Goal: Transaction & Acquisition: Purchase product/service

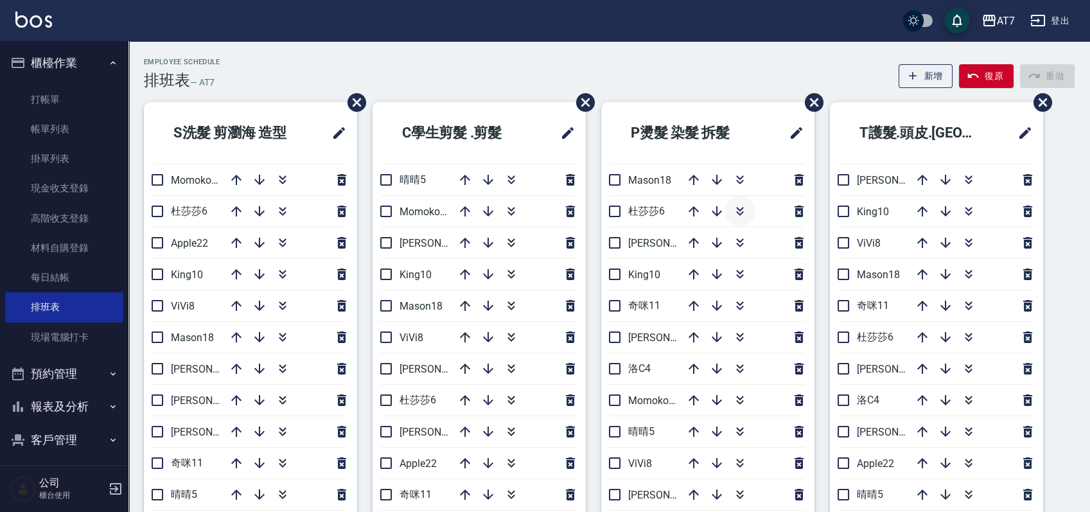
click at [742, 211] on icon "button" at bounding box center [739, 211] width 15 height 15
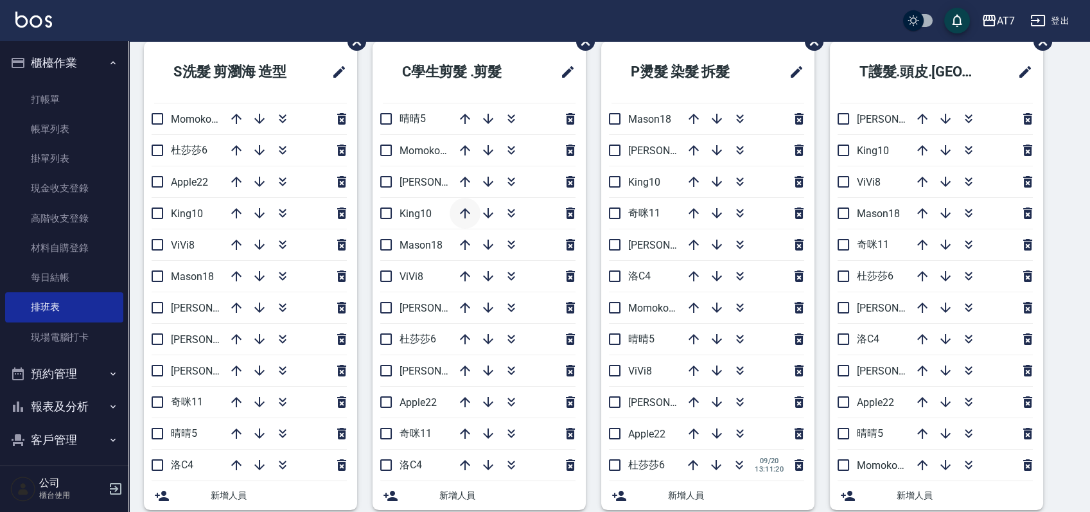
scroll to position [85, 0]
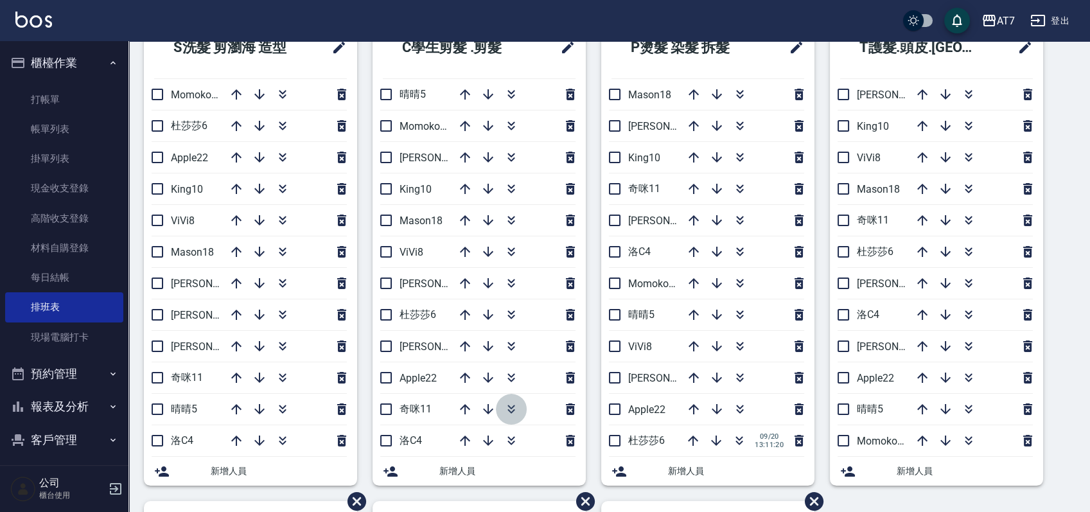
click at [513, 409] on icon "button" at bounding box center [511, 408] width 15 height 15
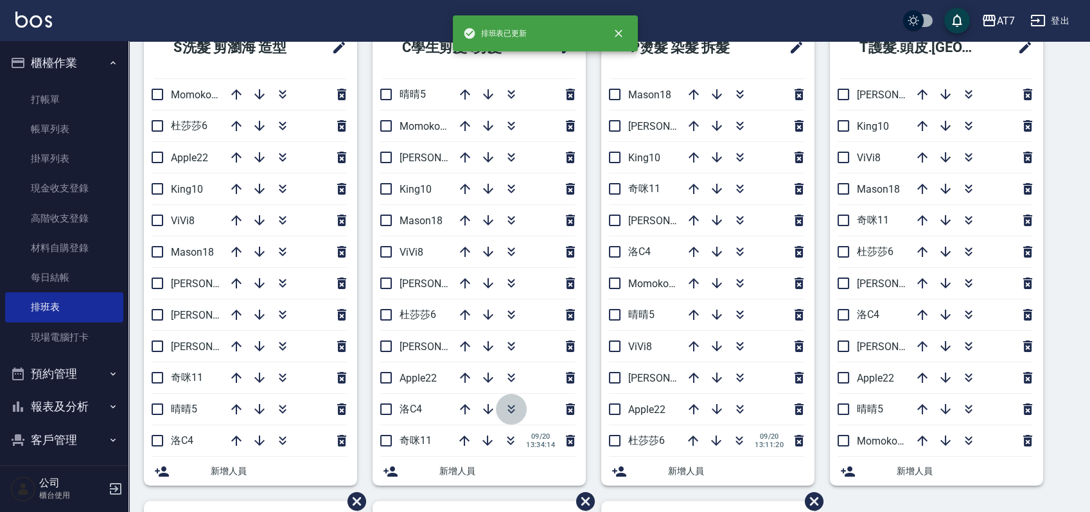
click at [509, 407] on icon "button" at bounding box center [511, 408] width 15 height 15
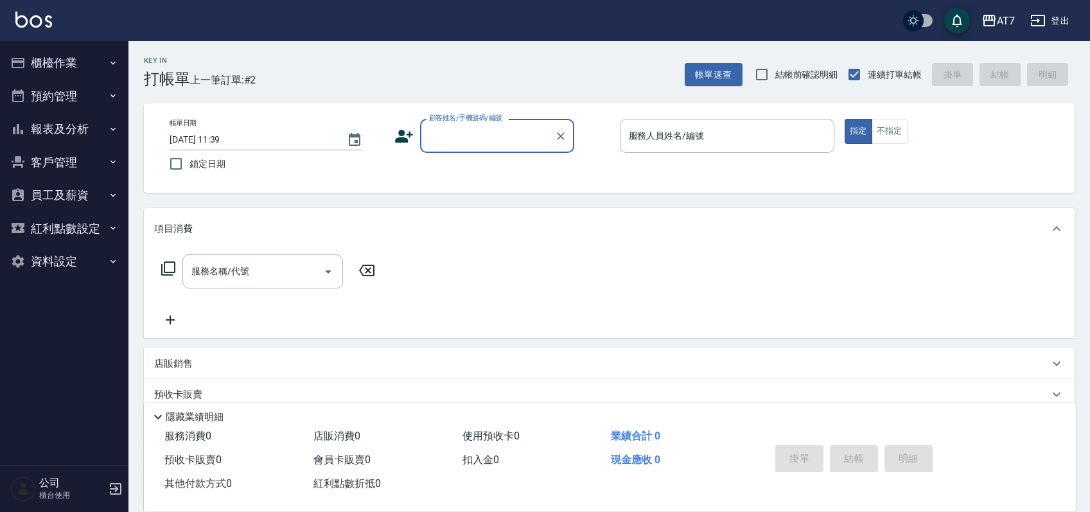
scroll to position [85, 0]
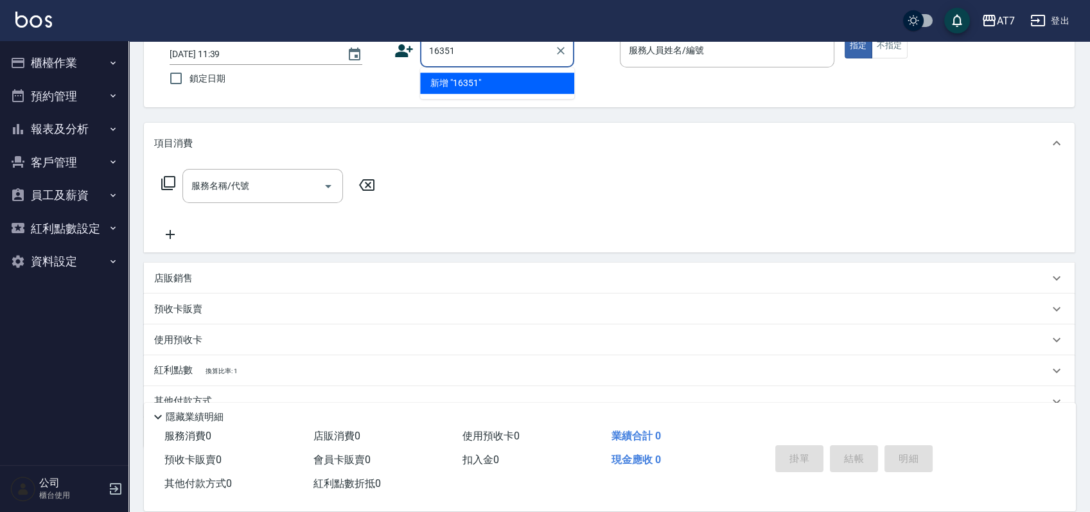
type input "16351"
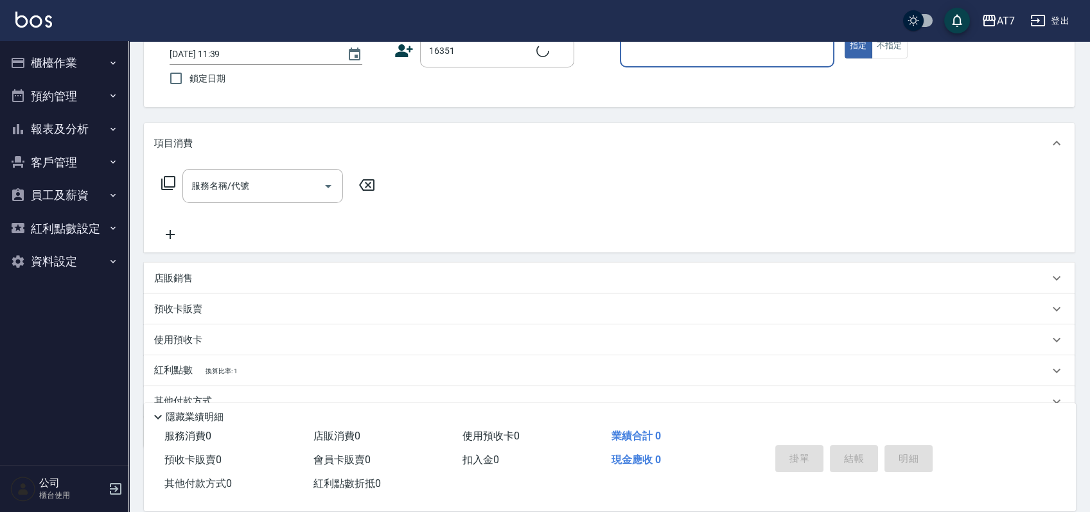
type input "1"
type input "公司/公司16351/16351"
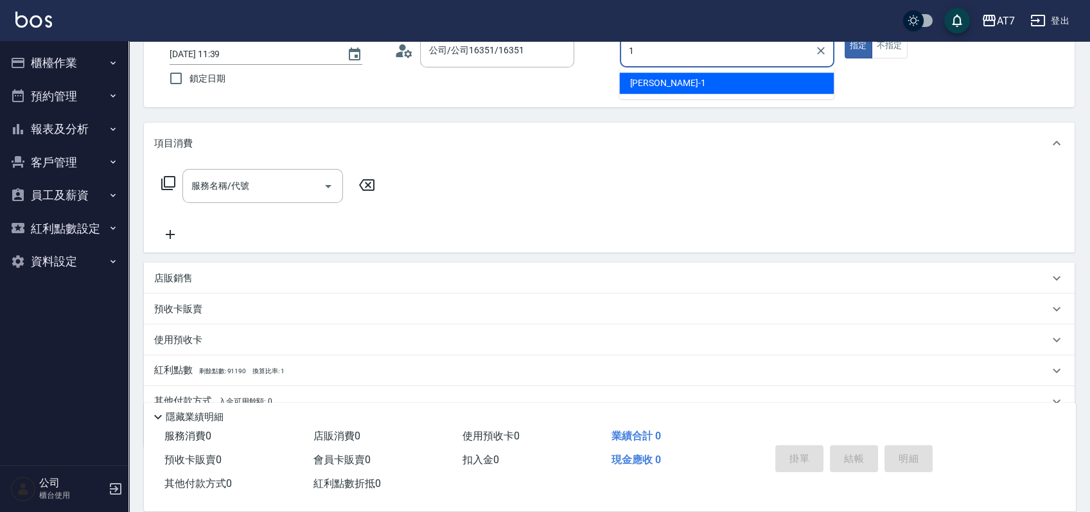
type input "米雪兒-1"
type button "true"
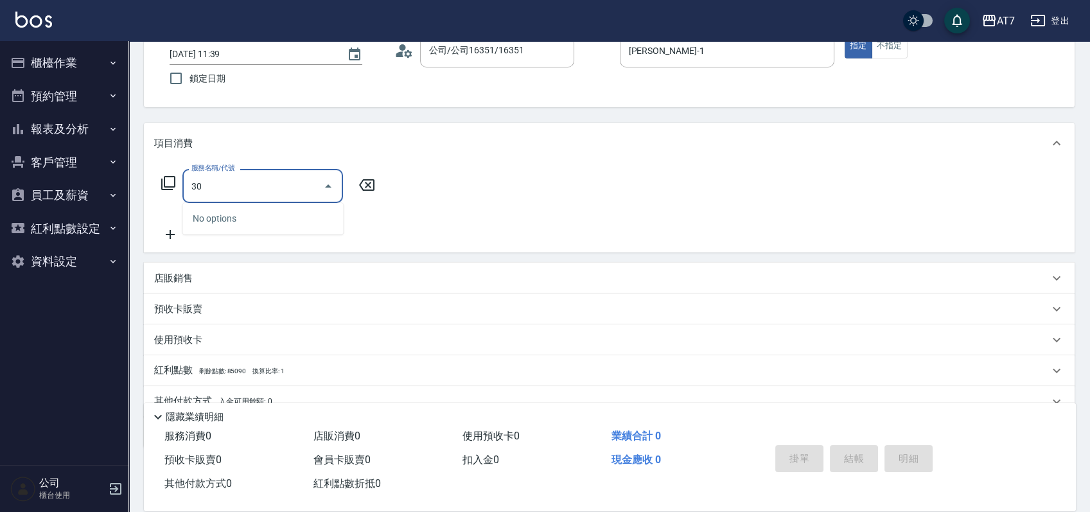
type input "305"
type input "50"
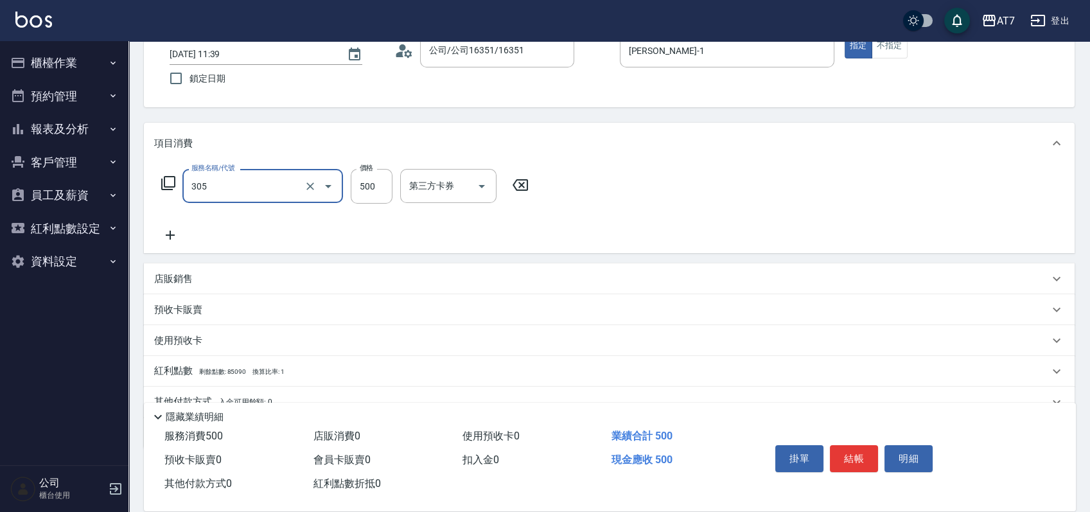
type input "A++剪髮(305)"
type input "0"
type input "65"
type input "60"
type input "650"
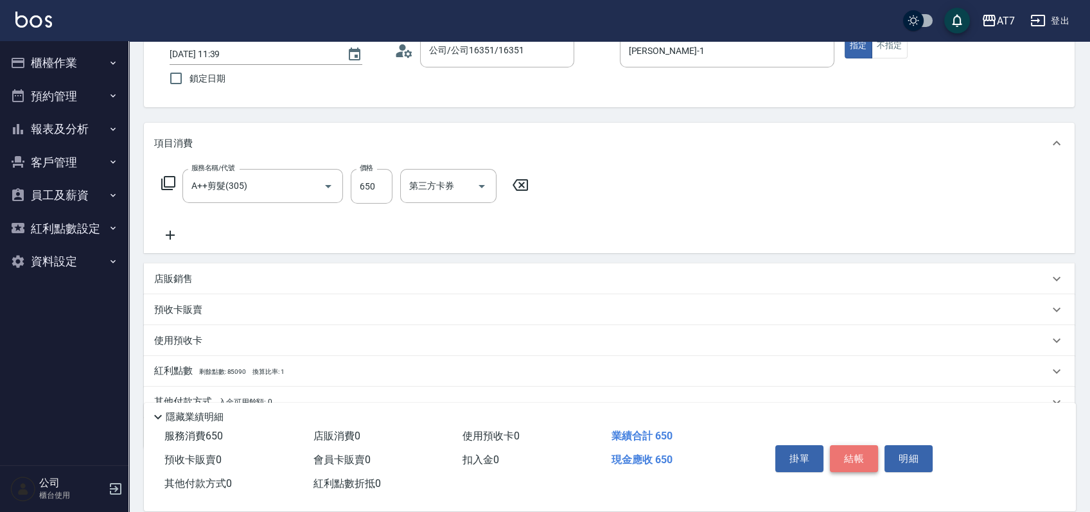
click at [851, 454] on button "結帳" at bounding box center [854, 458] width 48 height 27
type input "2025/09/20 12:57"
type input "0"
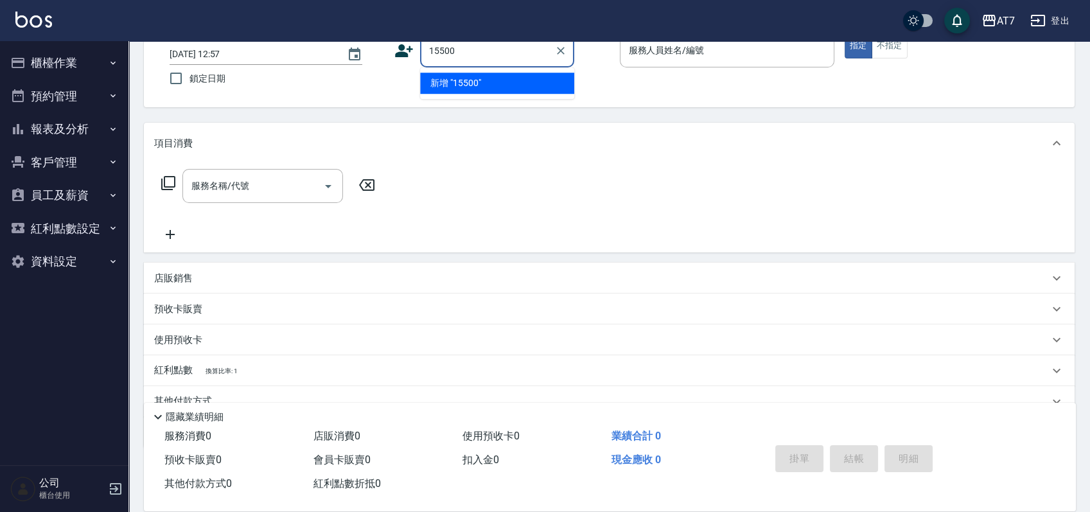
type input "15500"
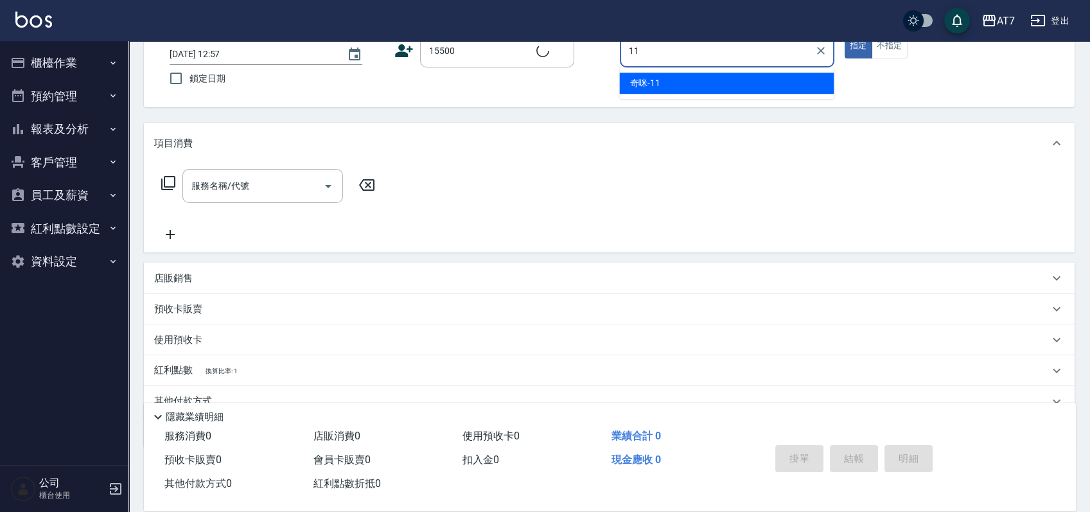
type input "11"
type input "公司/公司15500/15500"
type input "奇咪-11"
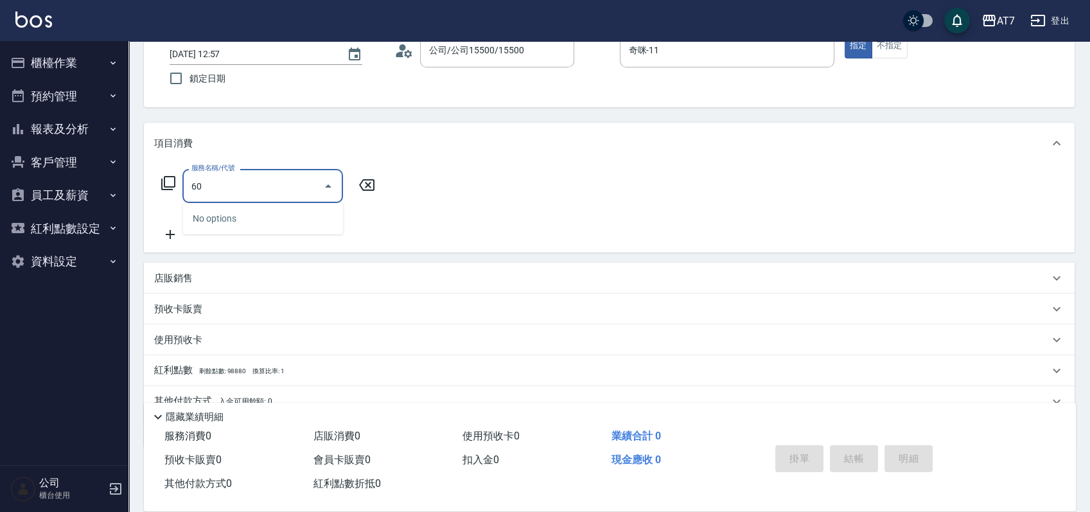
type input "601"
type input "60"
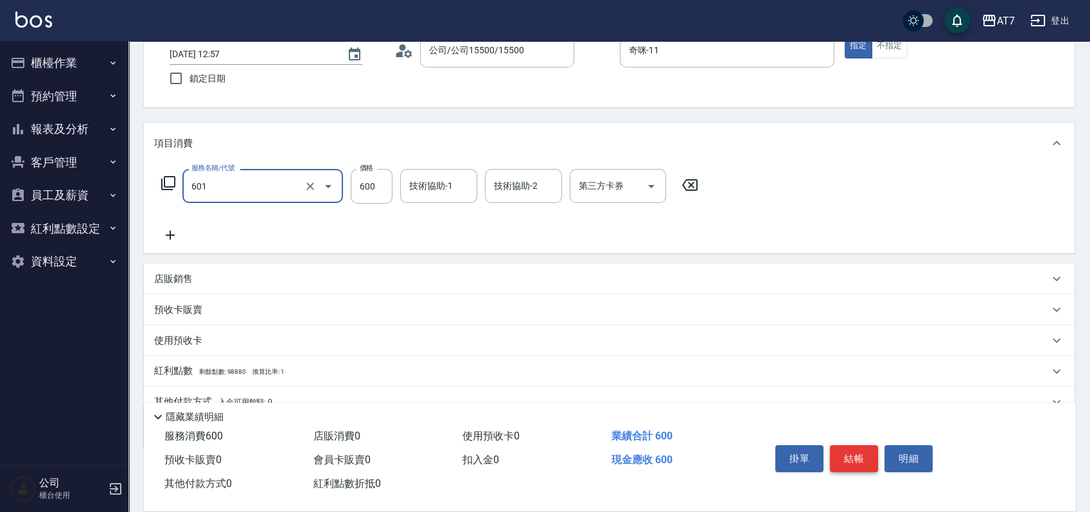
type input "深層護髮（助）(601)"
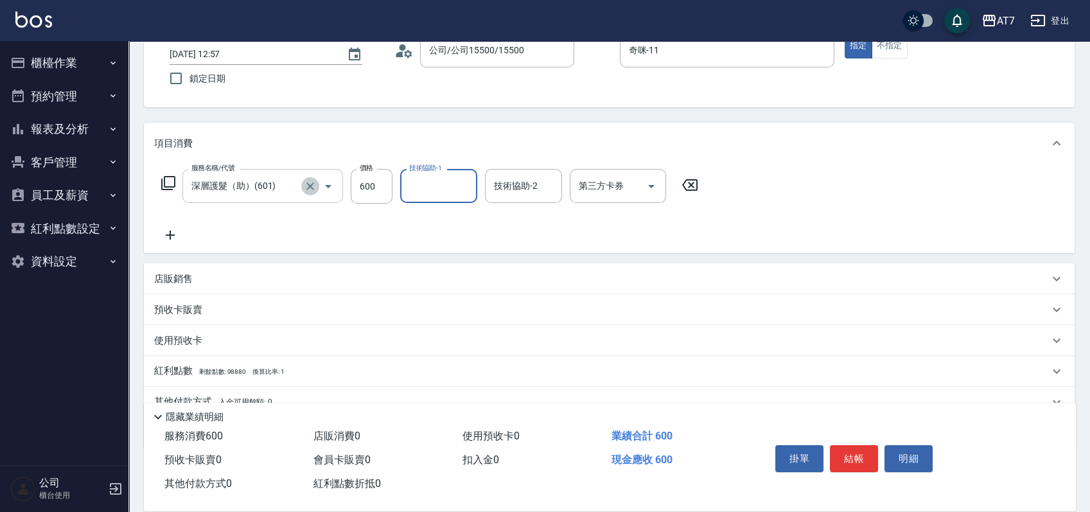
click at [308, 187] on icon "Clear" at bounding box center [310, 186] width 13 height 13
click at [277, 184] on input "服務名稱/代號" at bounding box center [244, 186] width 113 height 22
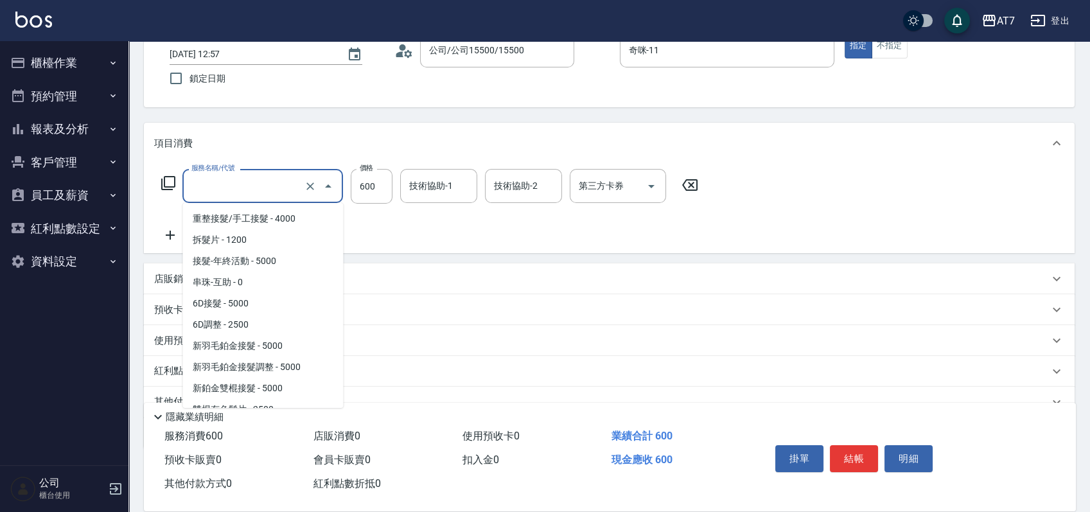
scroll to position [1517, 0]
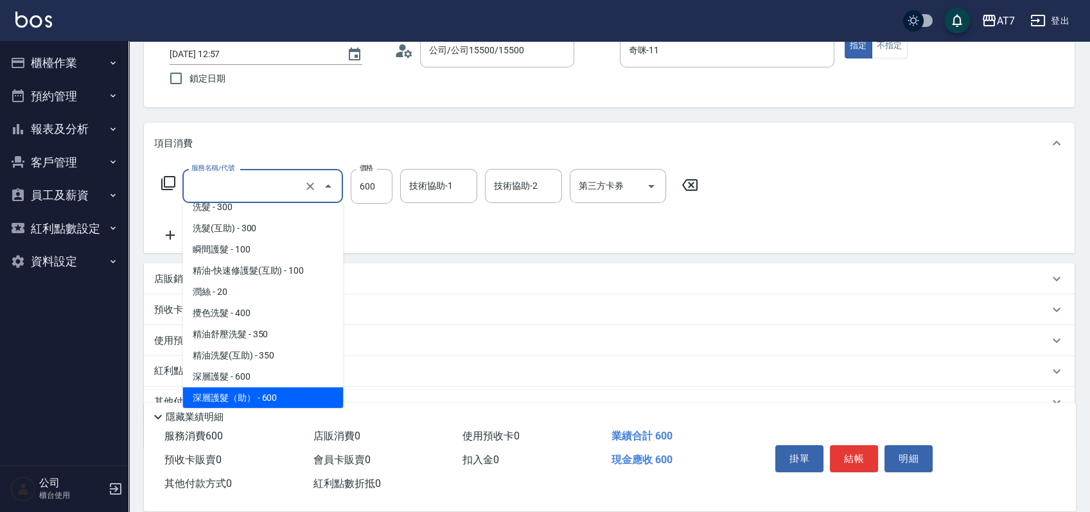
type input "8"
type input "0"
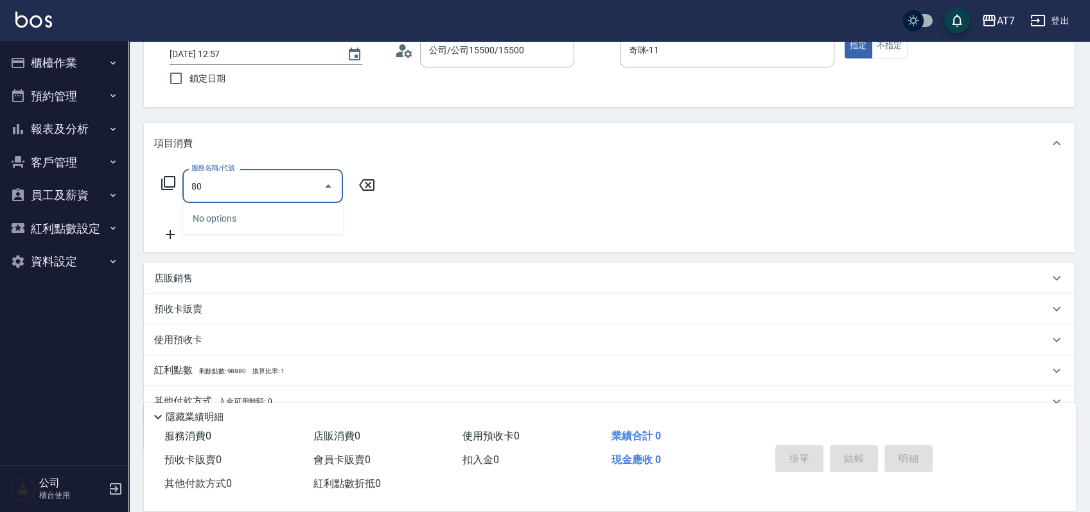
type input "802"
type input "60"
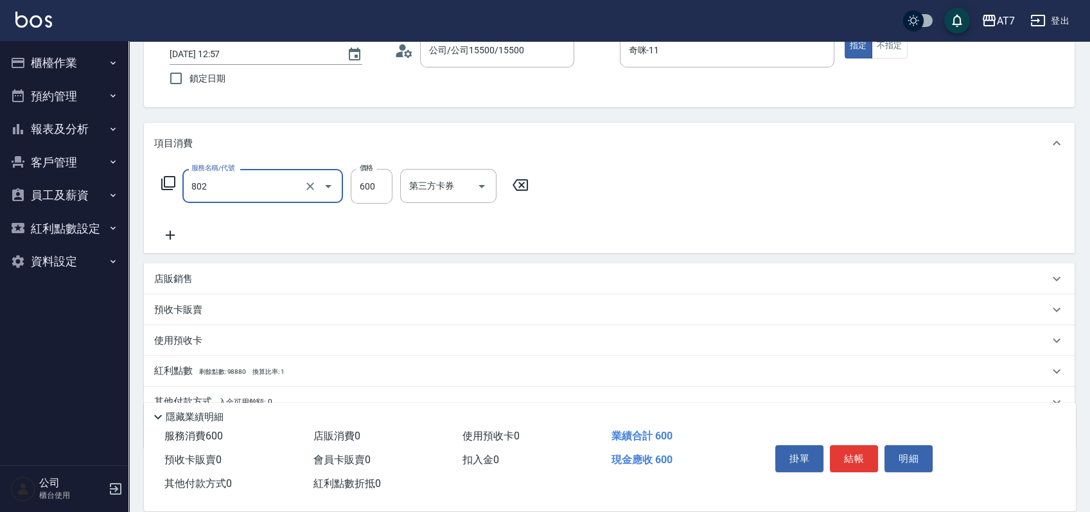
type input "髮原素去角質(802)"
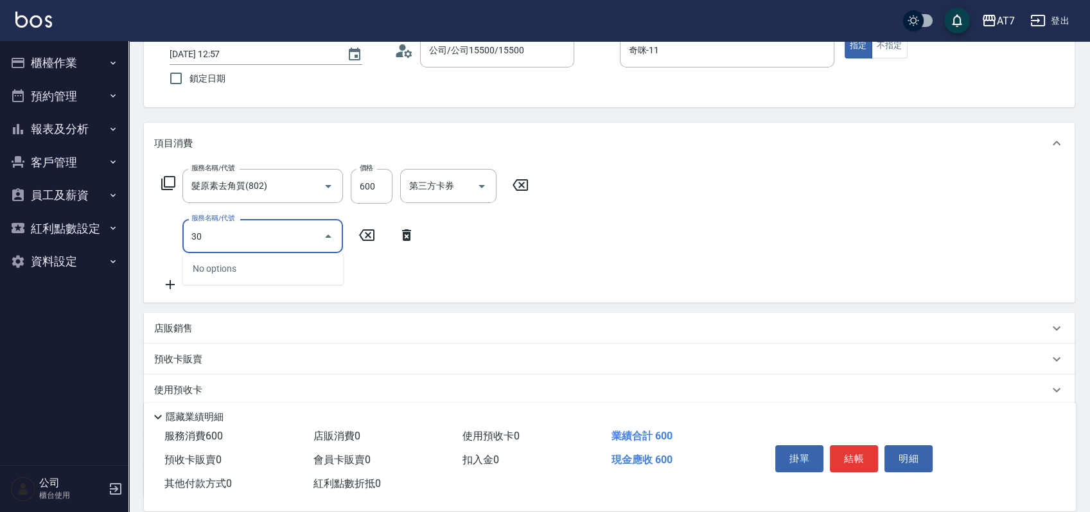
type input "302"
type input "90"
type input "剪髮(302)"
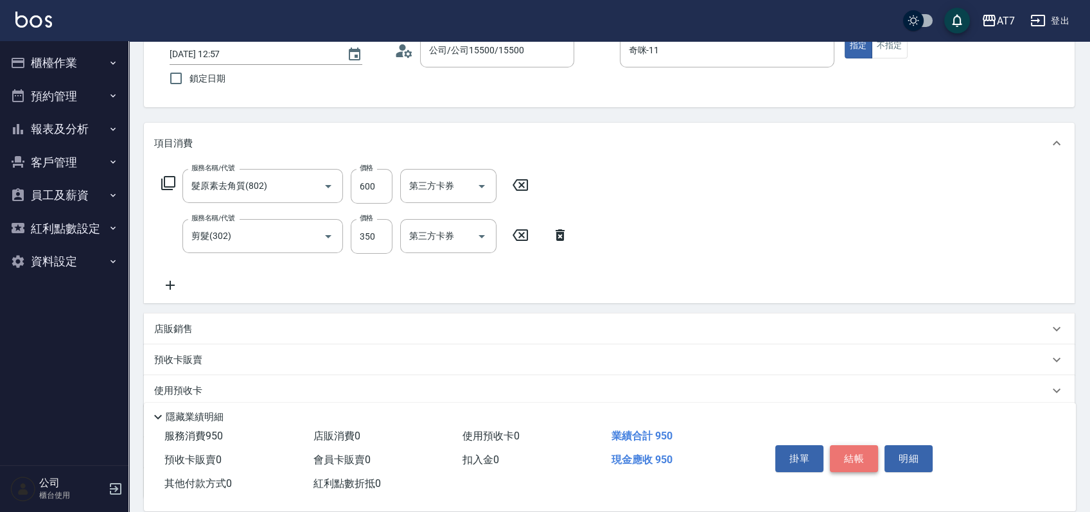
click at [854, 450] on button "結帳" at bounding box center [854, 458] width 48 height 27
type input "2025/09/20 12:59"
type input "0"
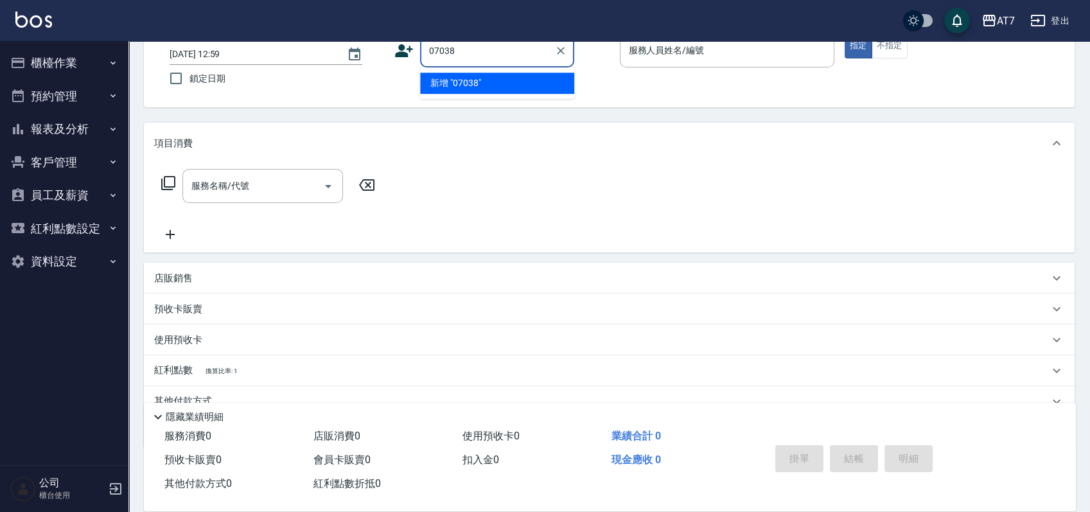
type input "07038"
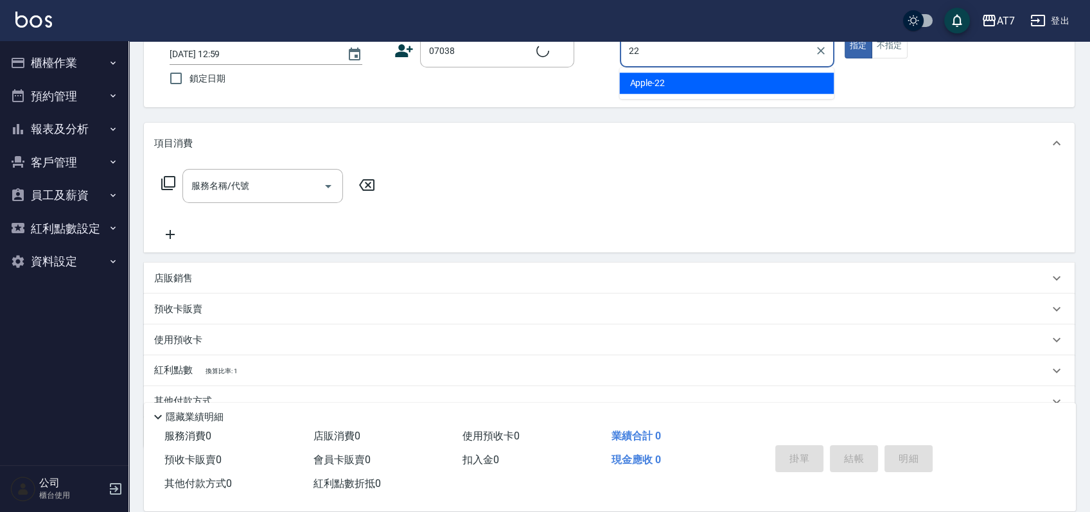
type input "Apple-22"
type input "公司/公司07038/07038"
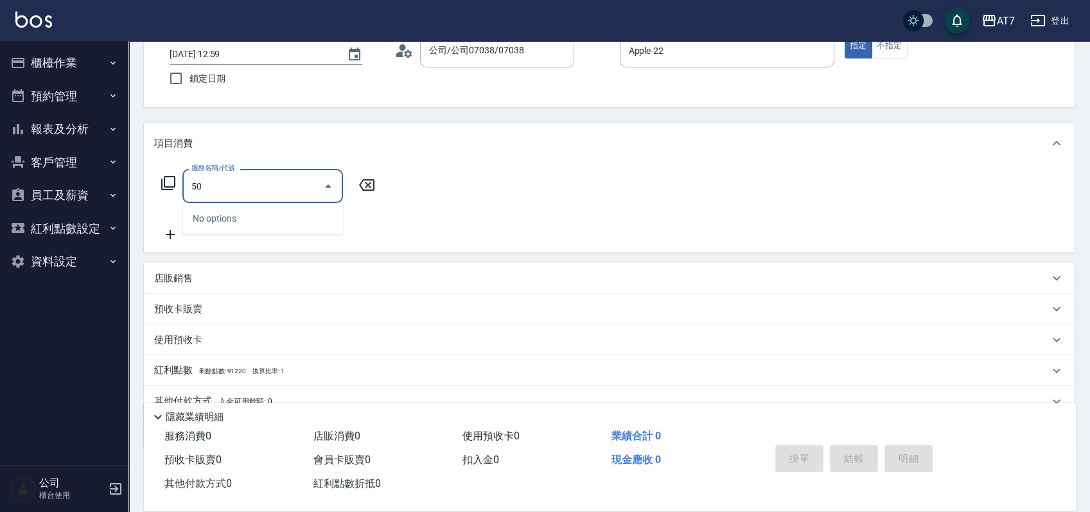
type input "500"
type input "30"
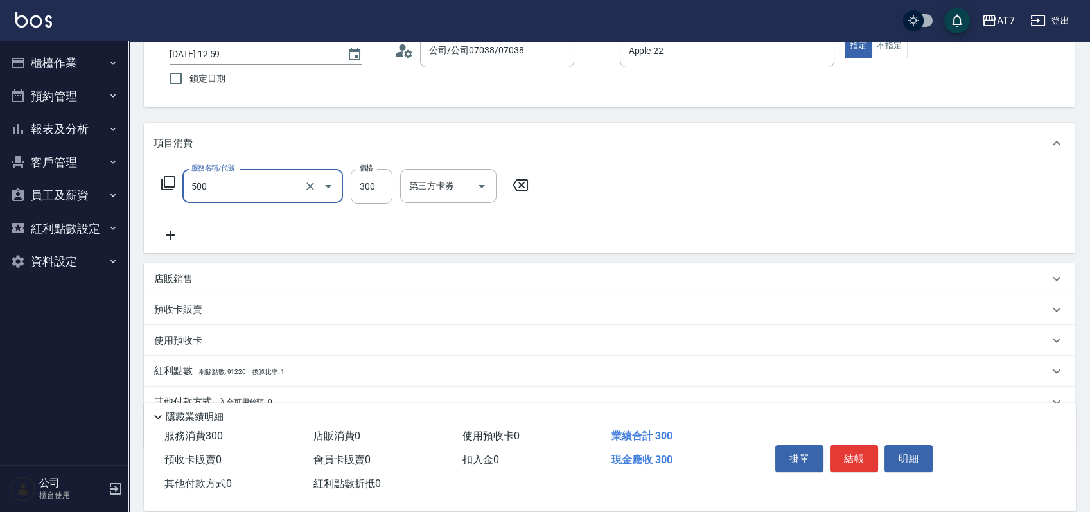
type input "洗髮(500)"
type input "0"
type input "25"
type input "20"
type input "250"
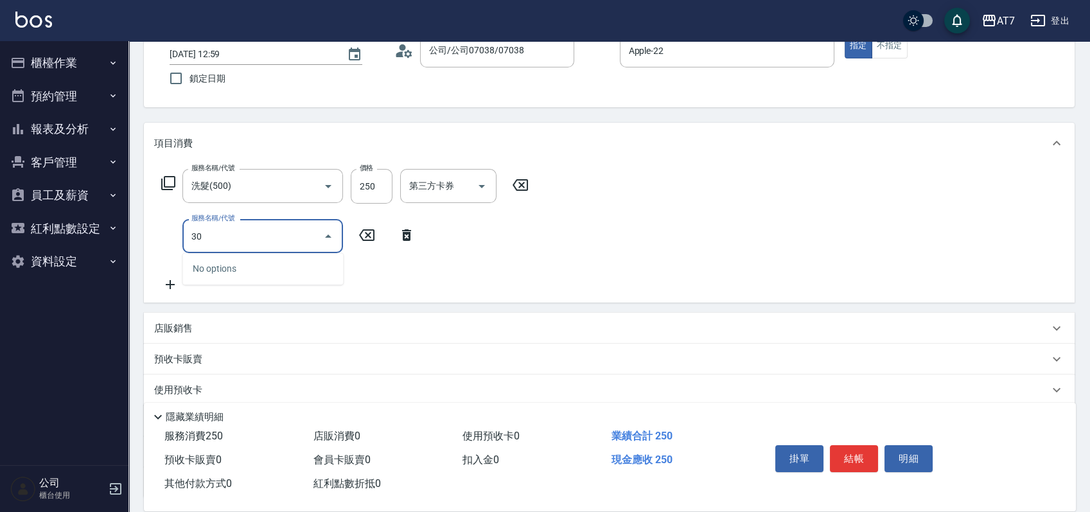
type input "302"
type input "60"
type input "剪髮(302)"
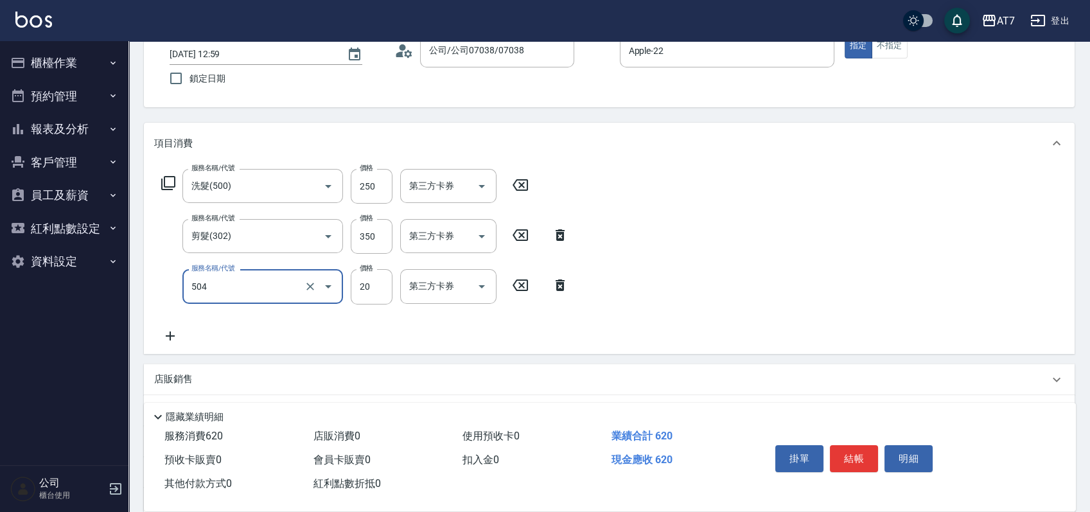
type input "潤絲(504)"
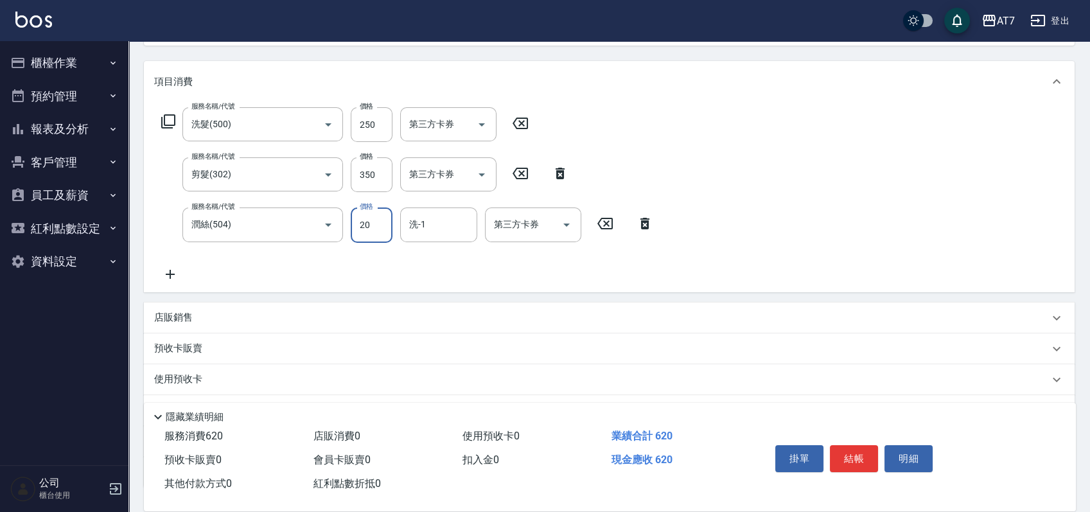
scroll to position [171, 0]
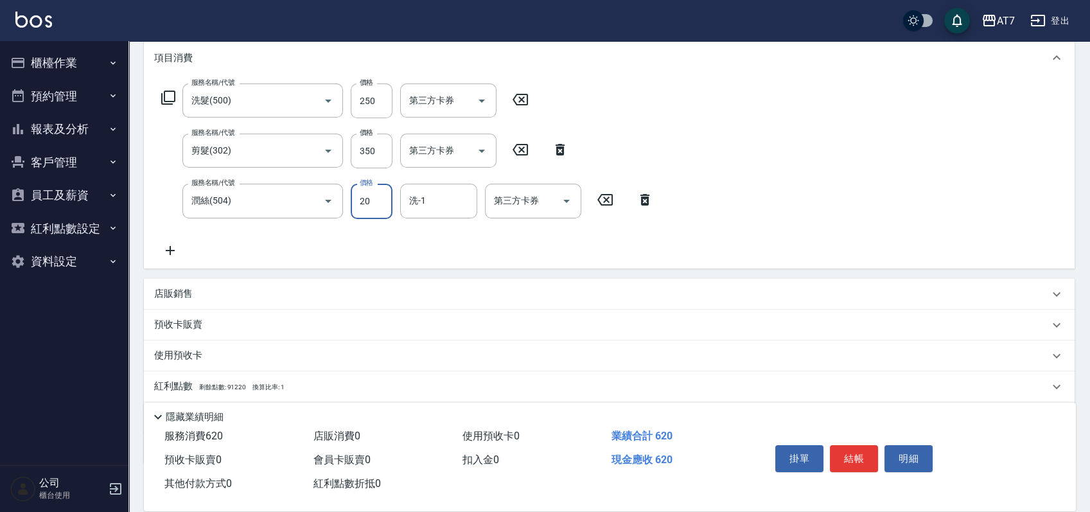
click at [186, 297] on p "店販銷售" at bounding box center [173, 293] width 39 height 13
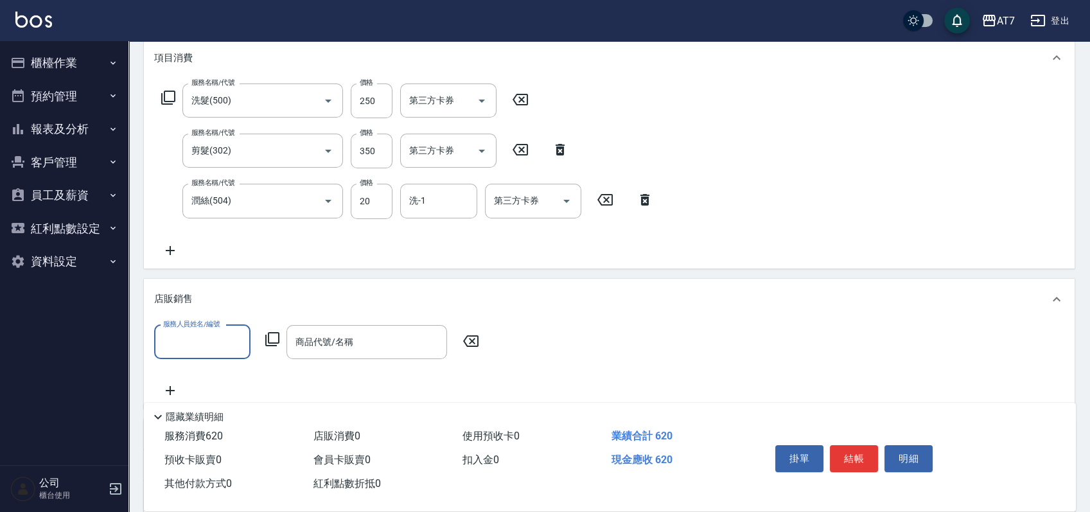
scroll to position [0, 0]
type input "Apple-22"
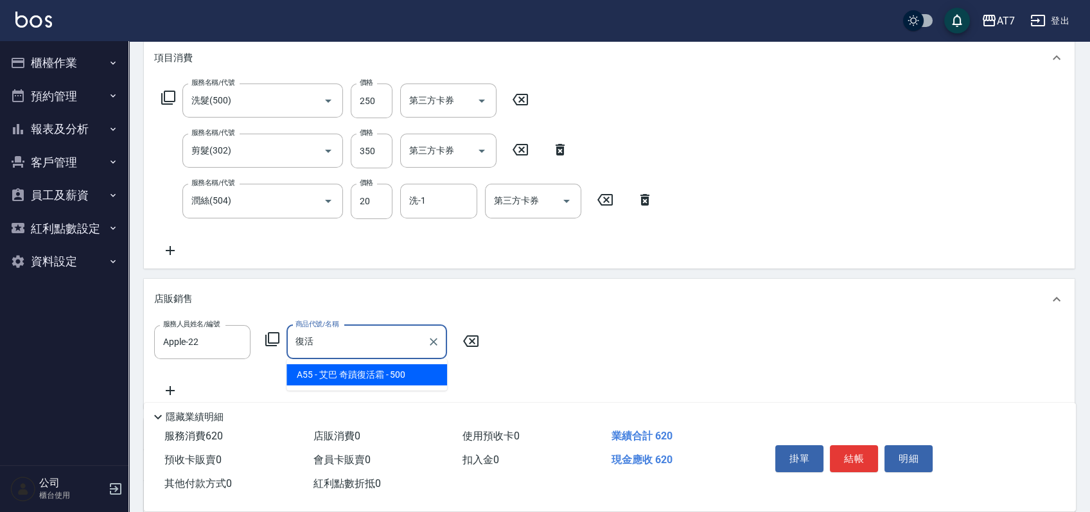
click at [339, 382] on span "A55 - 艾巴 奇蹟復活霜 - 500" at bounding box center [366, 374] width 161 height 21
type input "艾巴 奇蹟復活霜"
type input "110"
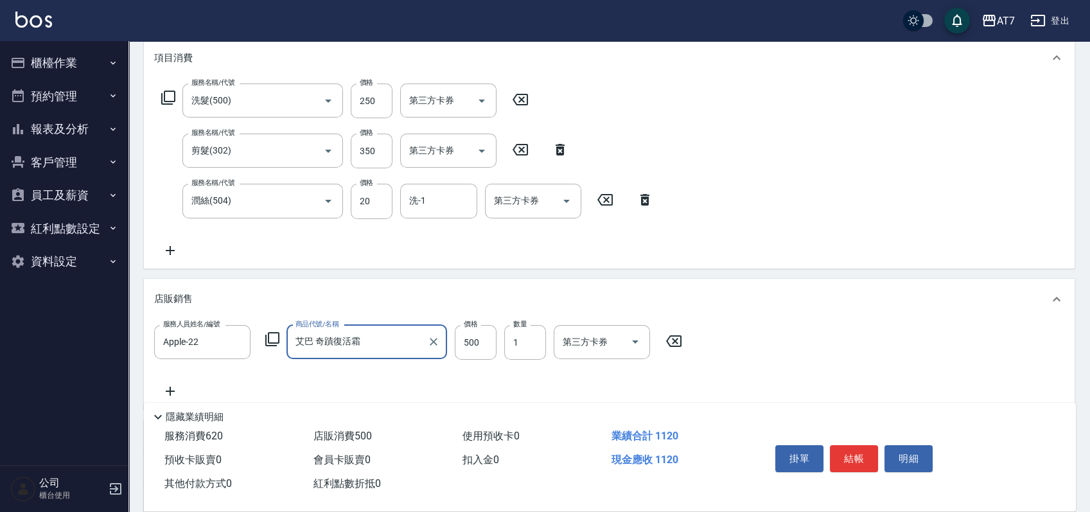
type input "艾巴 奇蹟復活霜"
click at [784, 365] on div "服務人員姓名/編號 Apple-22 服務人員姓名/編號 商品代號/名稱 艾巴 奇蹟復活霜 商品代號/名稱 價格 500 價格 數量 1 數量 第三方卡券 第…" at bounding box center [609, 362] width 910 height 74
click at [848, 453] on button "結帳" at bounding box center [854, 458] width 48 height 27
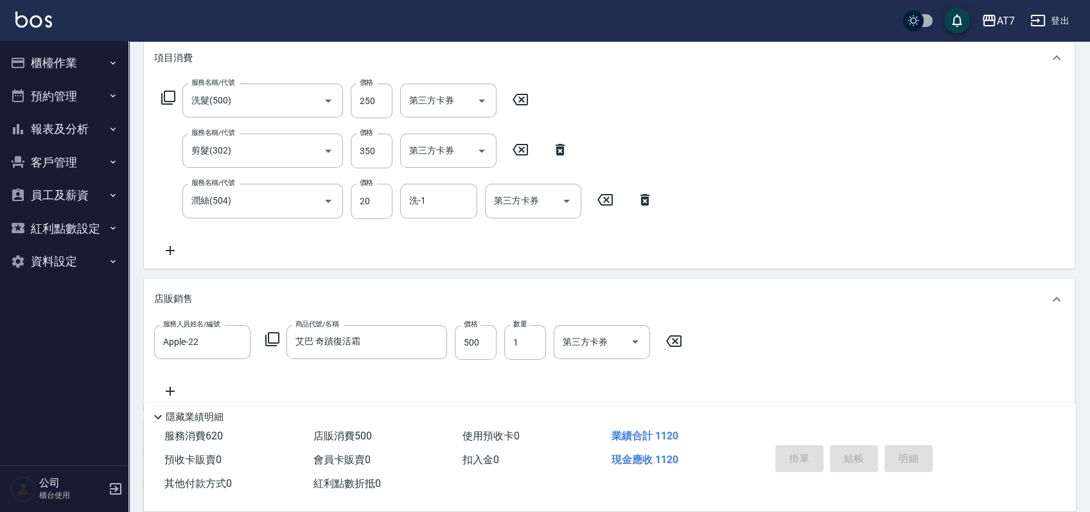
type input "2025/09/20 13:00"
type input "0"
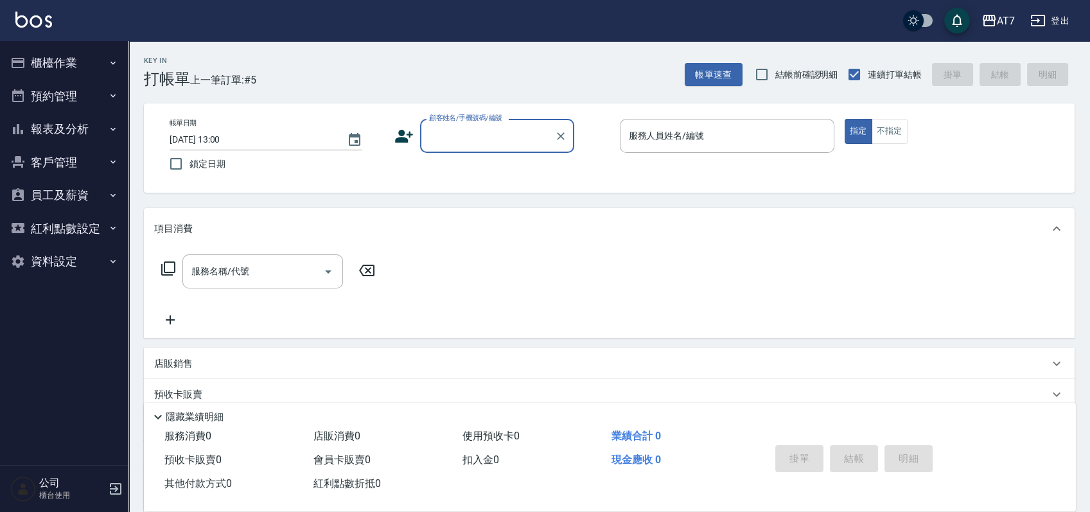
click at [467, 137] on input "顧客姓名/手機號碼/編號" at bounding box center [487, 136] width 123 height 22
type input "15500"
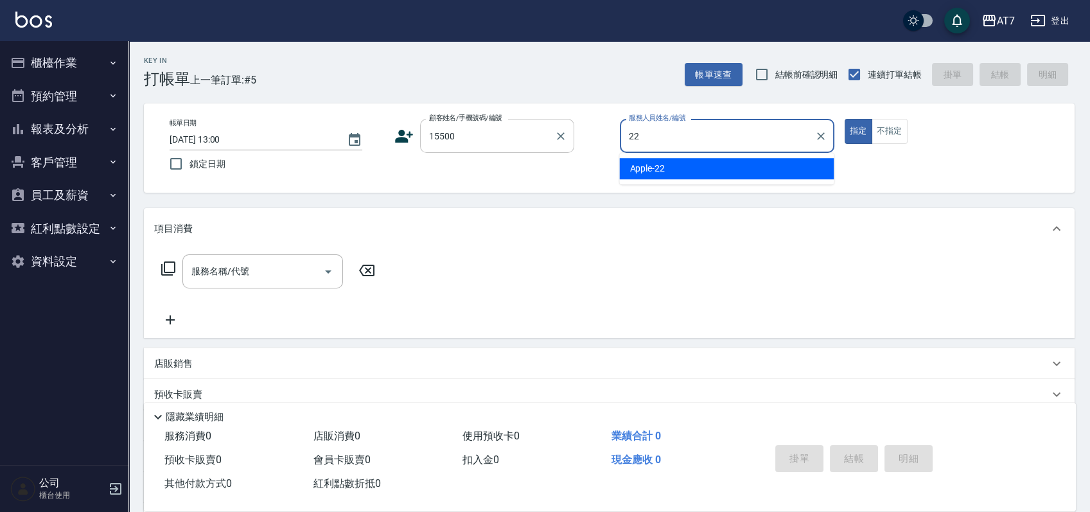
type input "Apple-22"
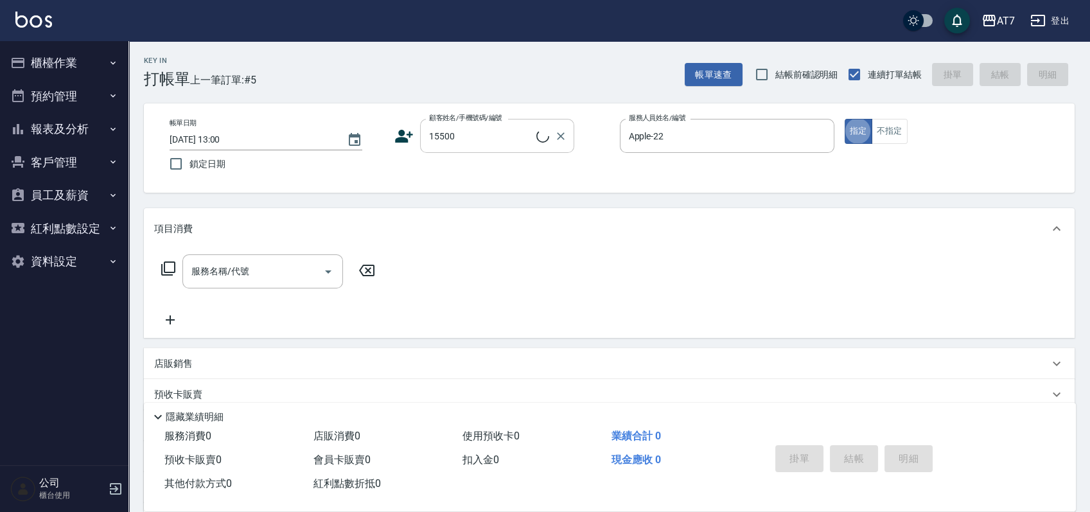
type input "公司/公司15500/15500"
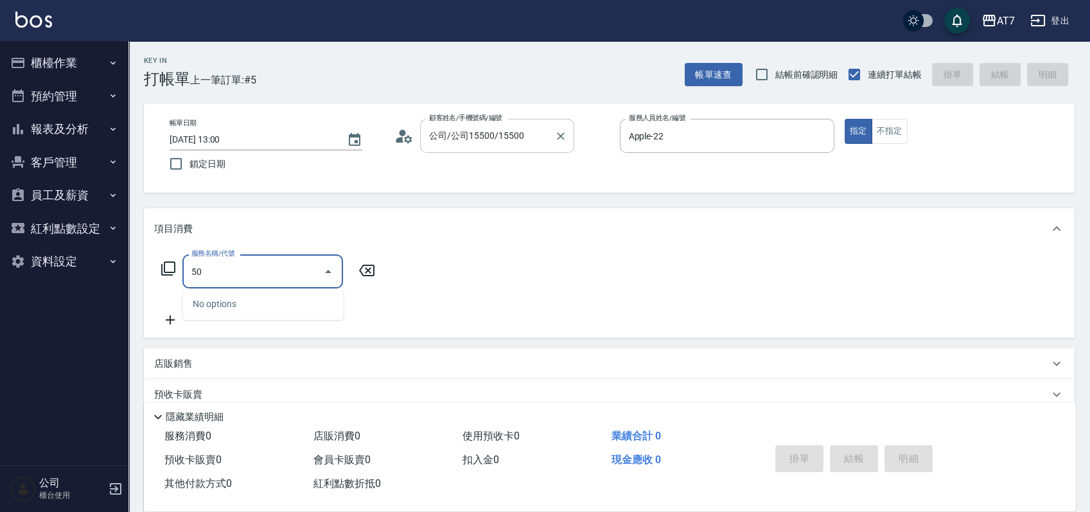
type input "501"
type input "30"
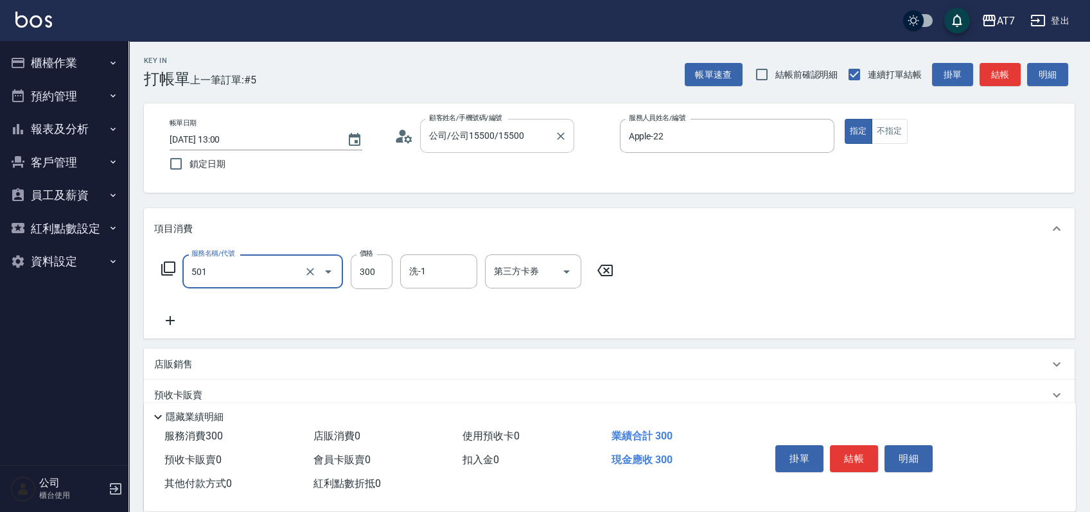
type input "洗髮(互助)(501)"
type input "2"
type input "0"
type input "25"
type input "20"
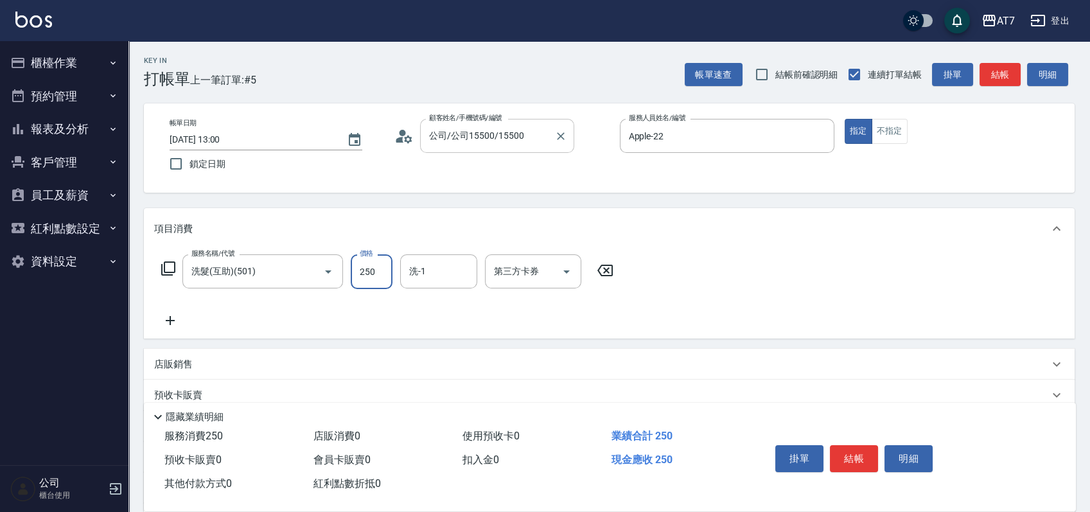
type input "250"
type input "Ruby-42"
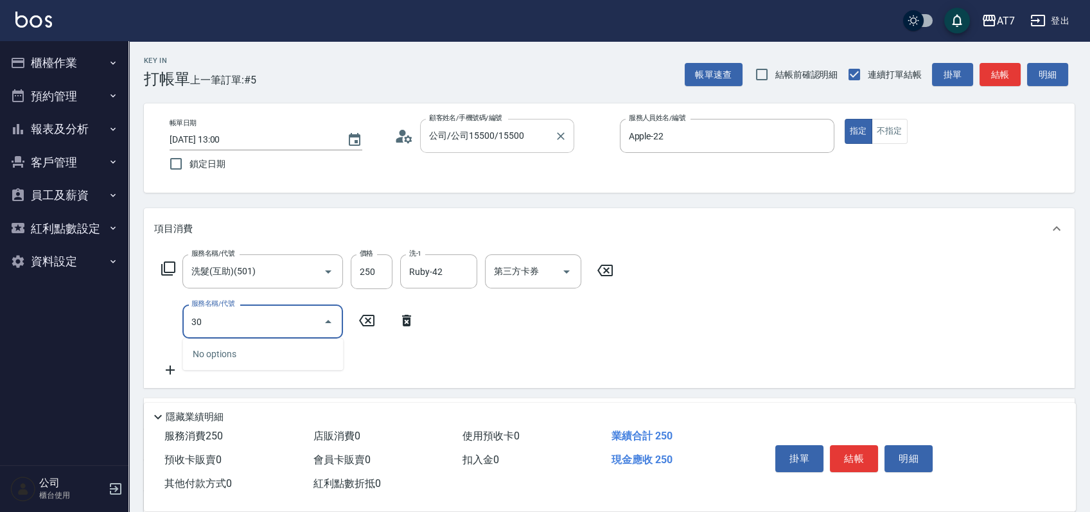
type input "301"
type input "50"
type input "學生剪髮(301)"
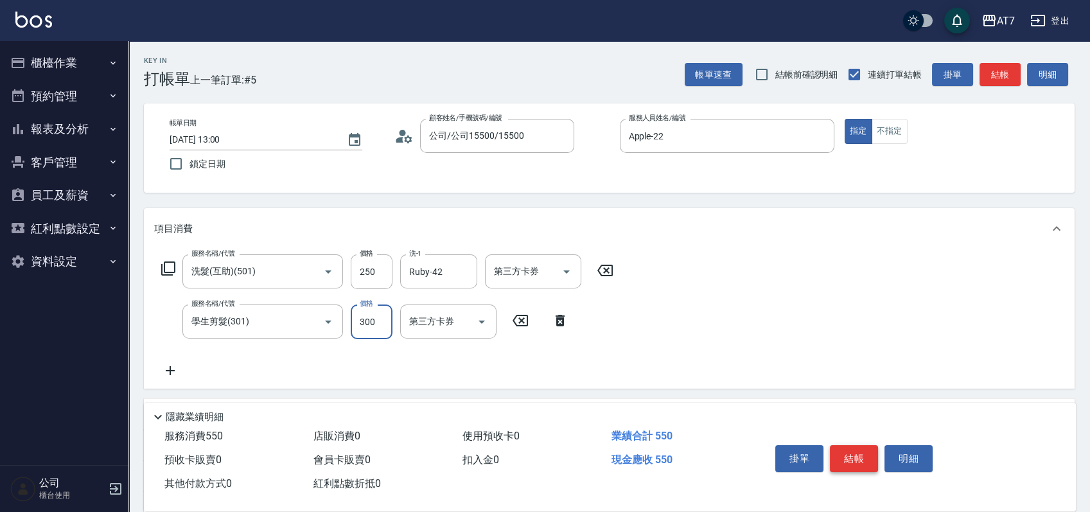
click at [860, 450] on button "結帳" at bounding box center [854, 458] width 48 height 27
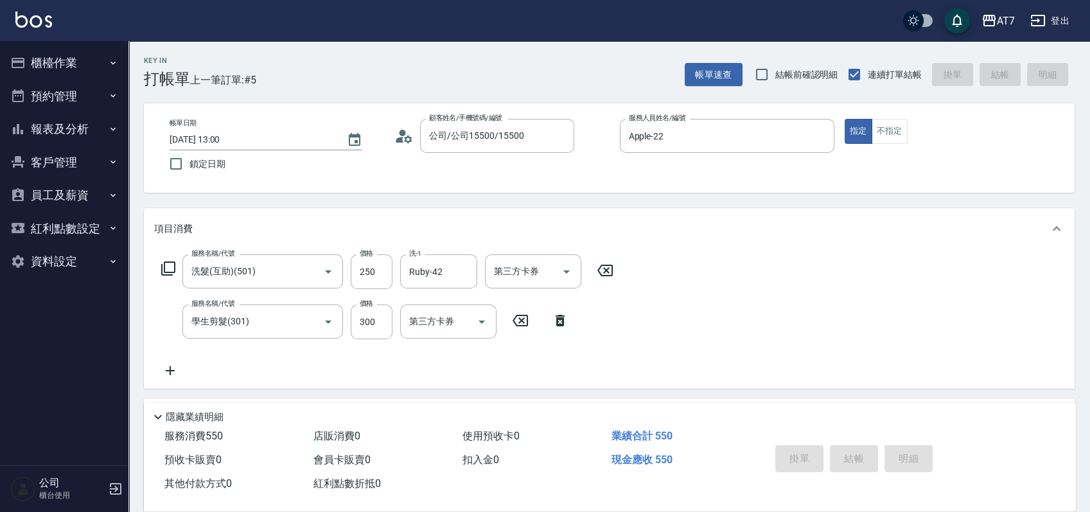
type input "0"
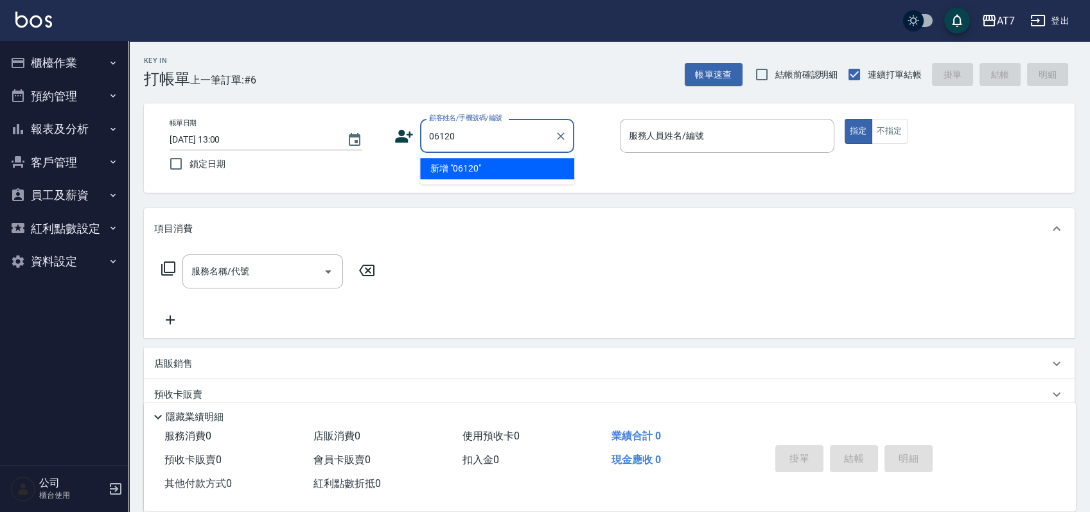
type input "06120"
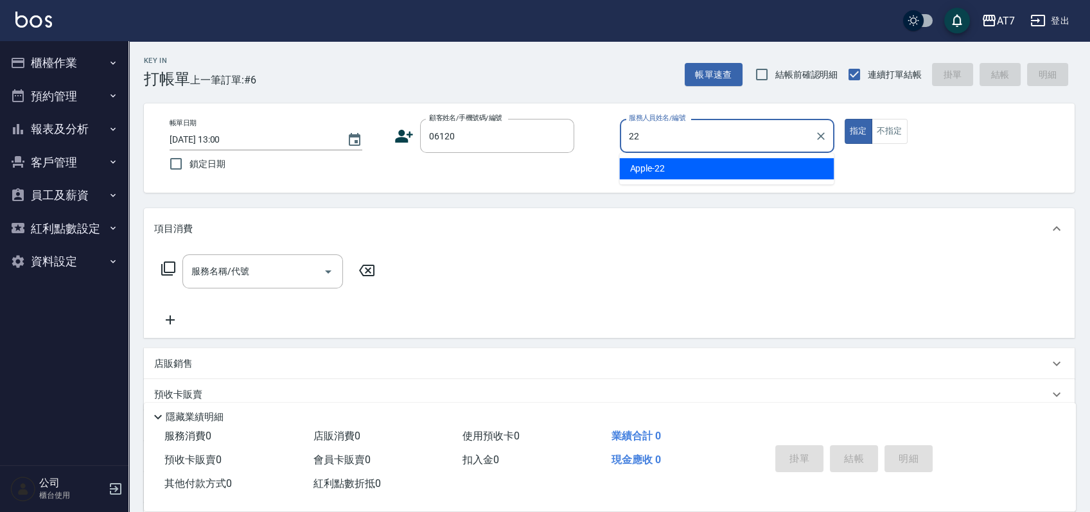
type input "Apple-22"
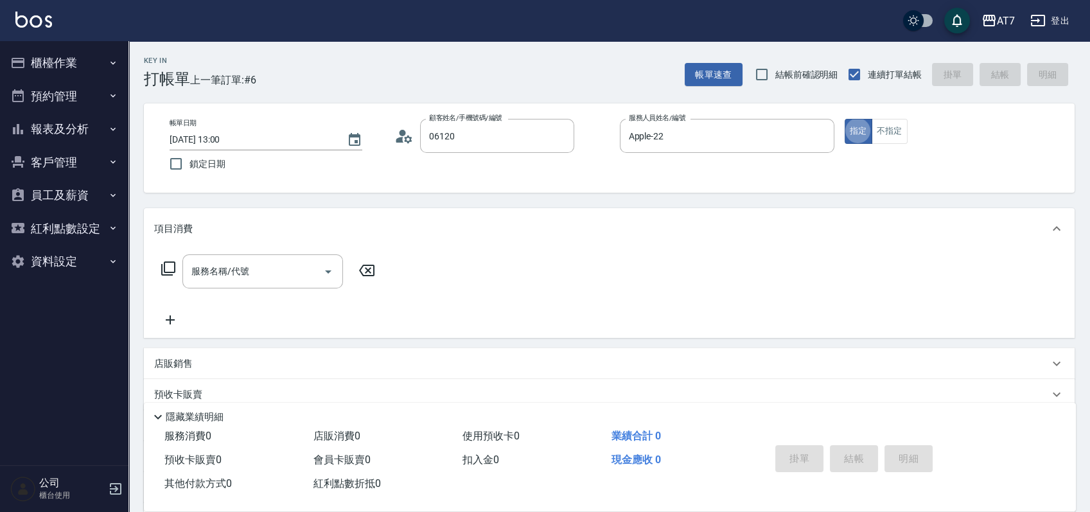
type input "公司單/06120-1/06120"
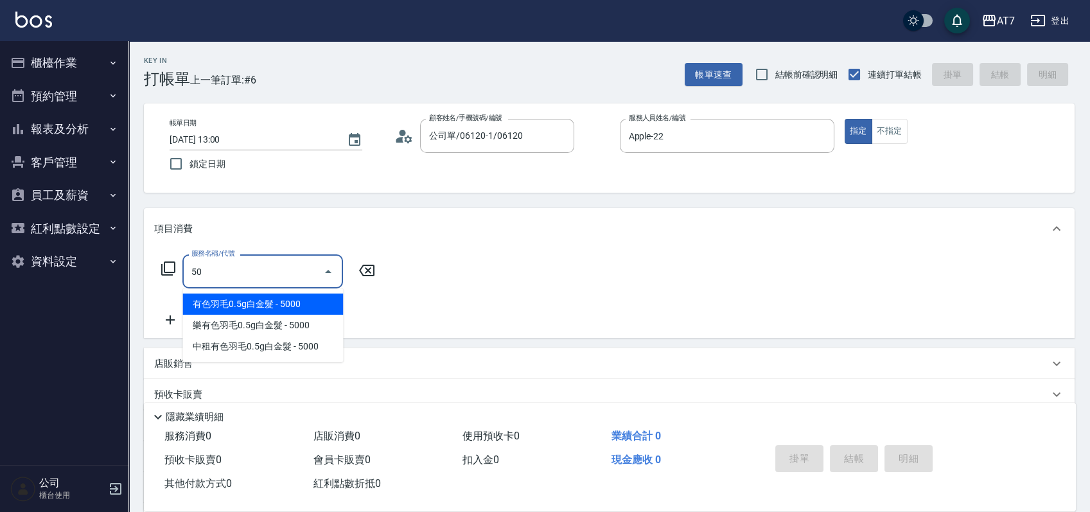
type input "500"
type input "30"
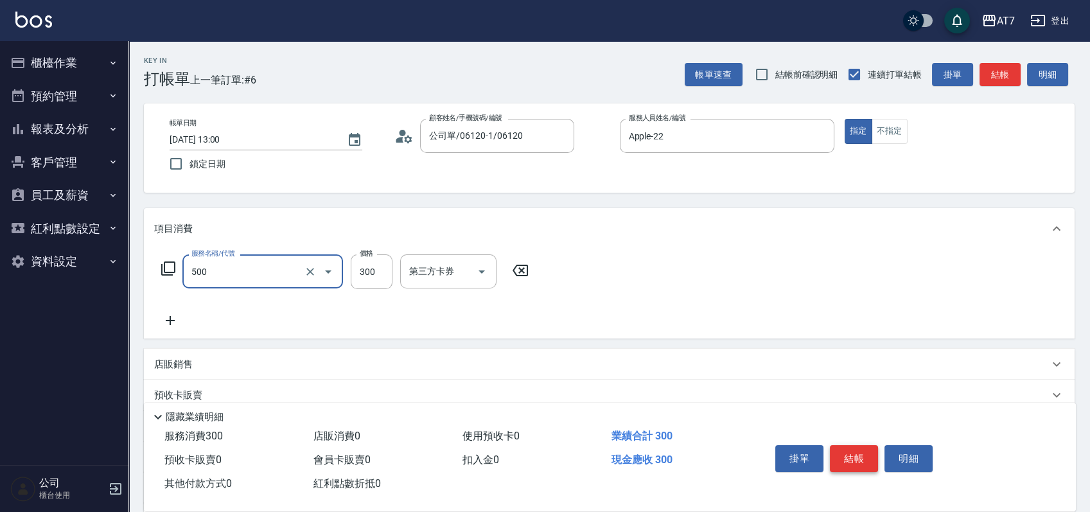
type input "洗髮(500)"
type input "0"
type input "250"
type input "20"
type input "250"
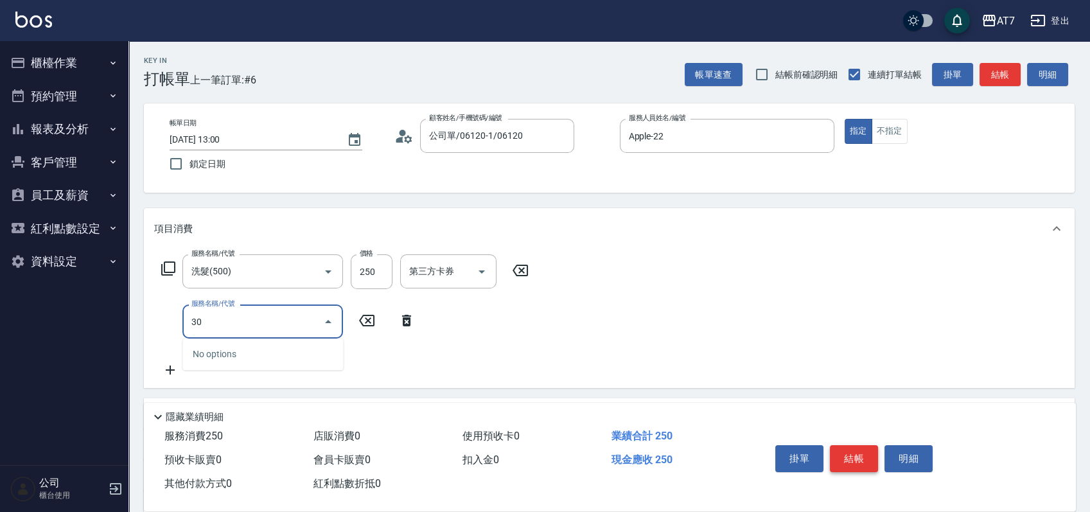
type input "302"
type input "60"
type input "剪髮(302)"
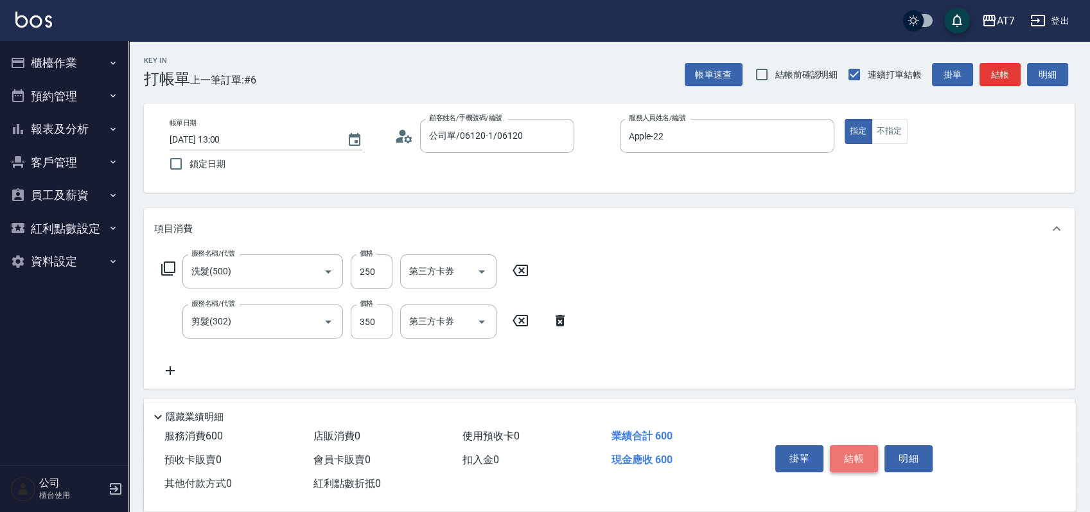
click at [860, 450] on button "結帳" at bounding box center [854, 458] width 48 height 27
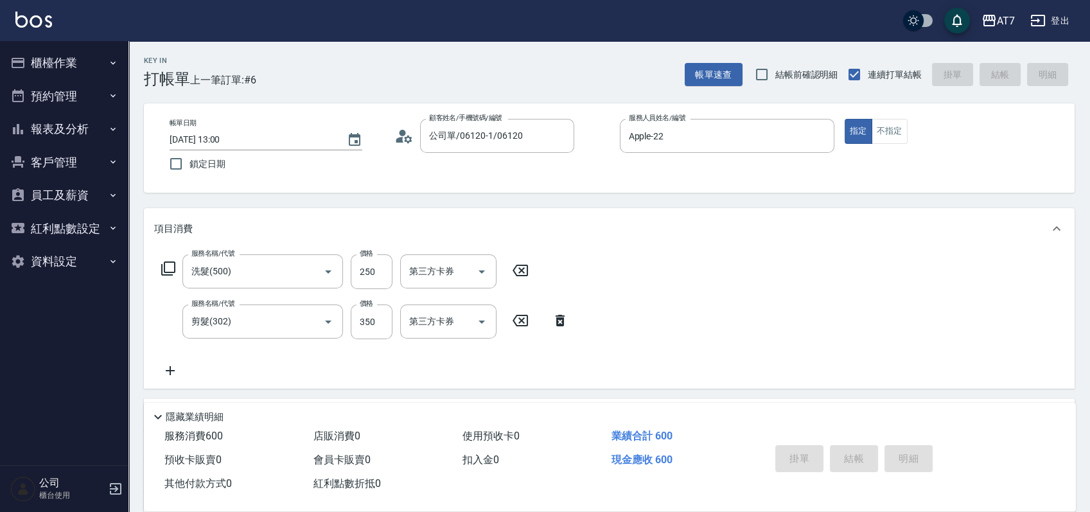
type input "2025/09/20 13:01"
type input "0"
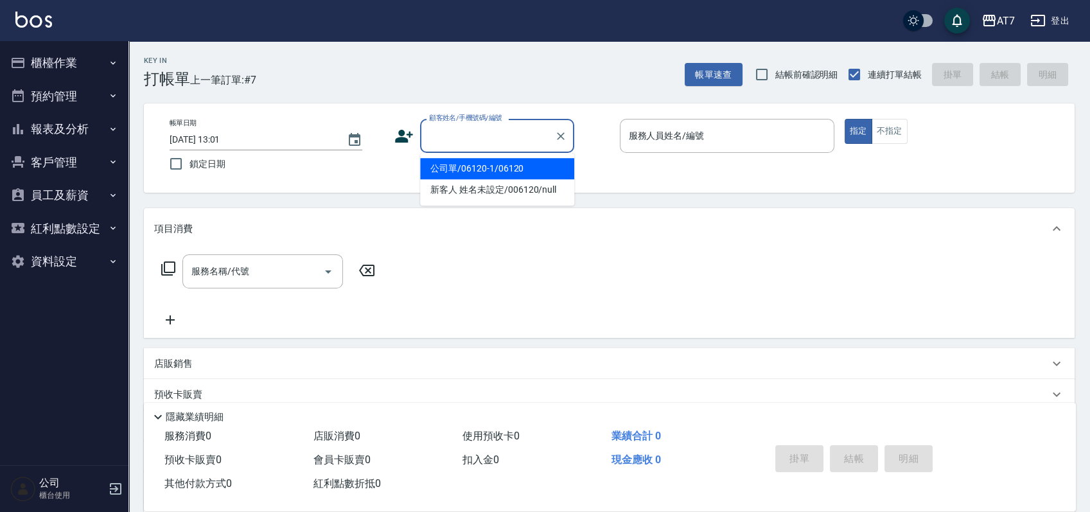
click at [461, 139] on input "顧客姓名/手機號碼/編號" at bounding box center [487, 136] width 123 height 22
type input "公司/公司16351/16351"
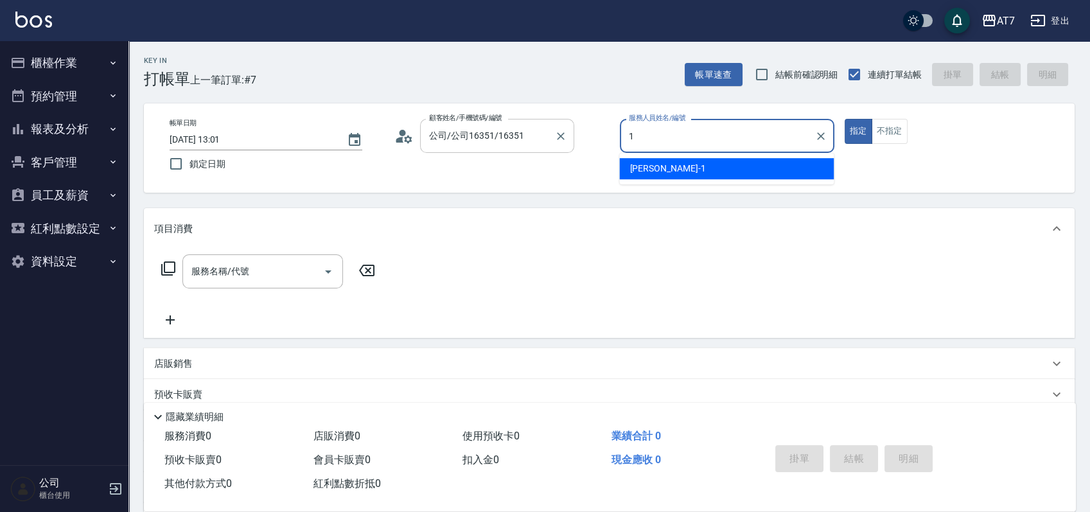
type input "米雪兒-1"
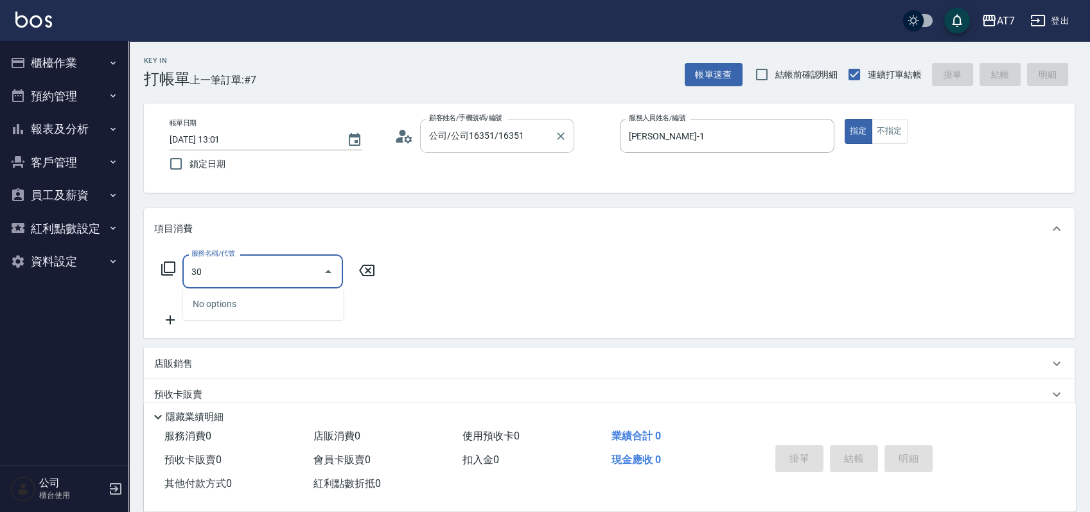
type input "302"
type input "30"
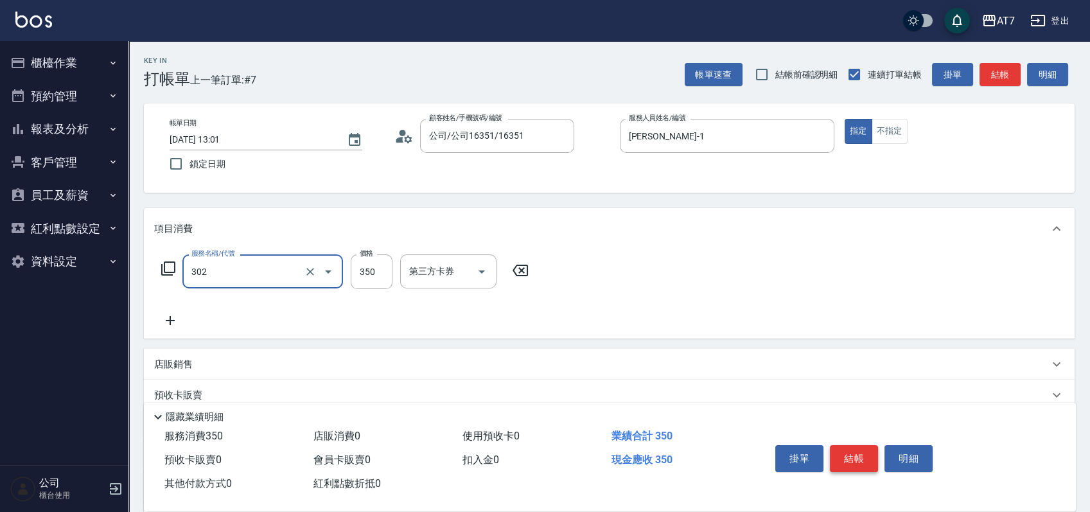
type input "剪髮(302)"
click at [852, 453] on button "結帳" at bounding box center [854, 458] width 48 height 27
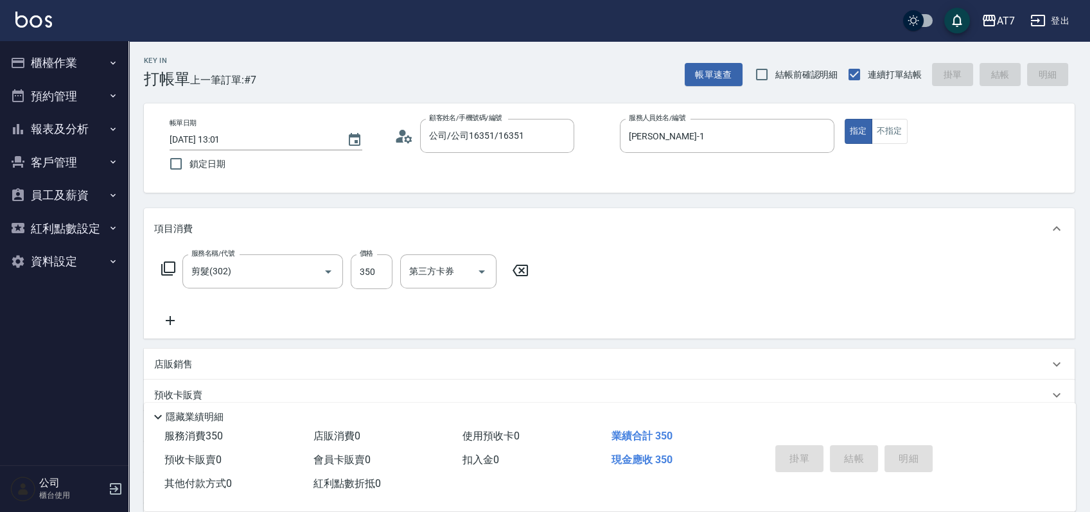
type input "2025/09/20 13:31"
type input "0"
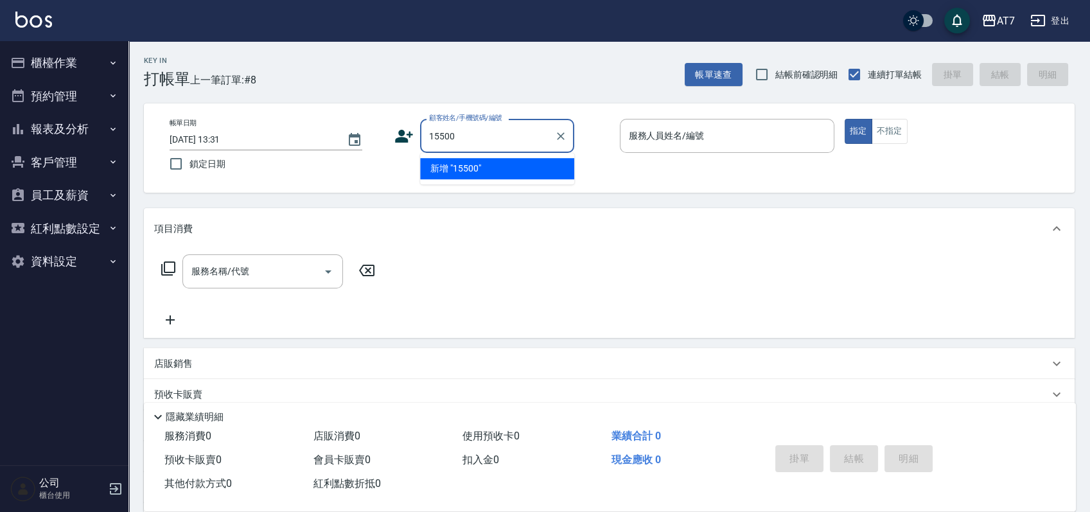
type input "15500"
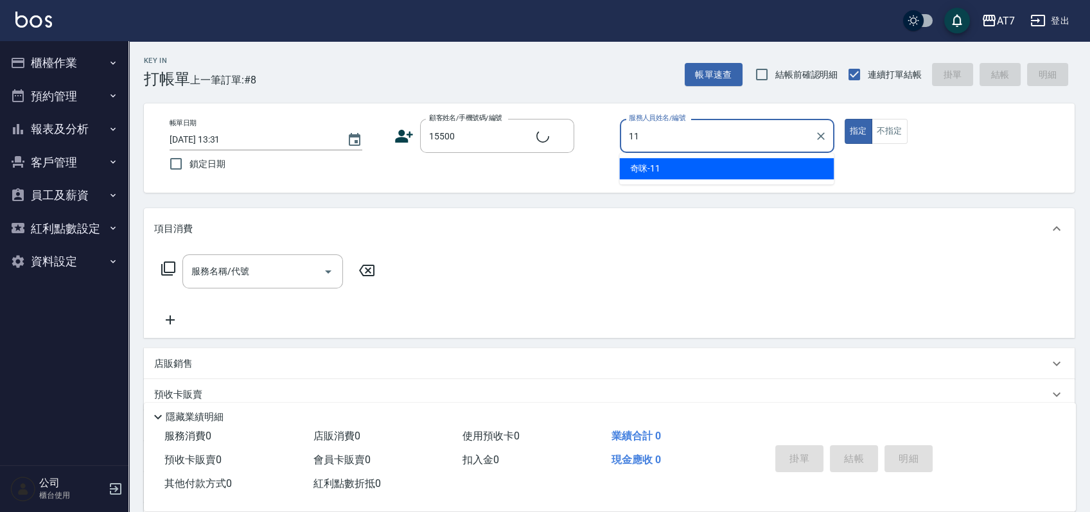
type input "11"
type input "公司/公司15500/15500"
type input "奇咪-11"
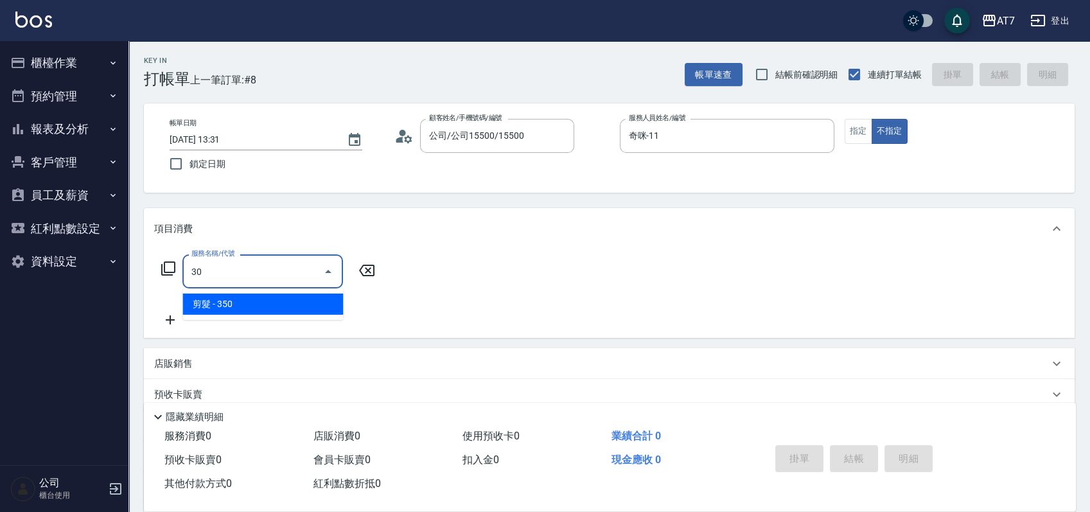
type input "302"
type input "30"
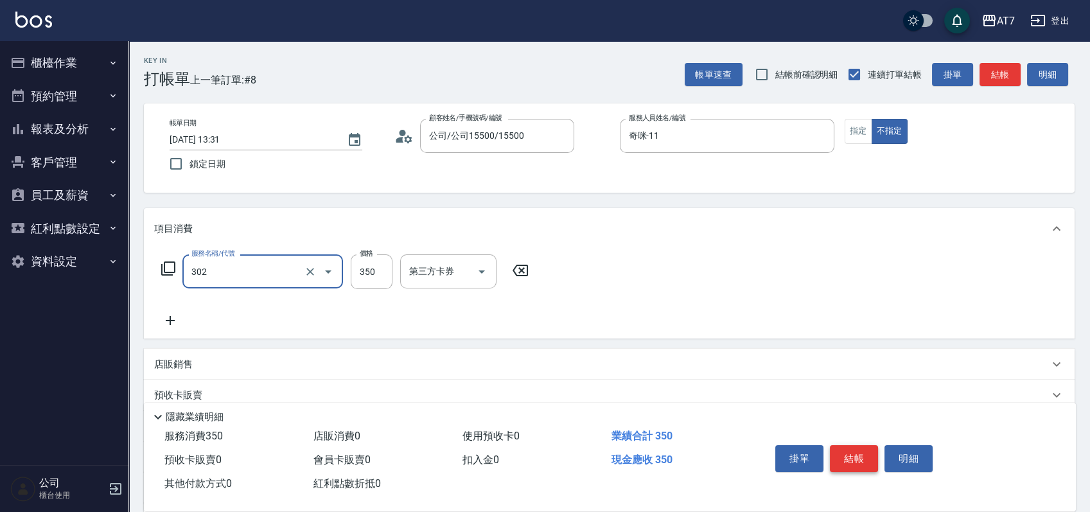
type input "剪髮(302)"
click at [852, 453] on button "結帳" at bounding box center [854, 458] width 48 height 27
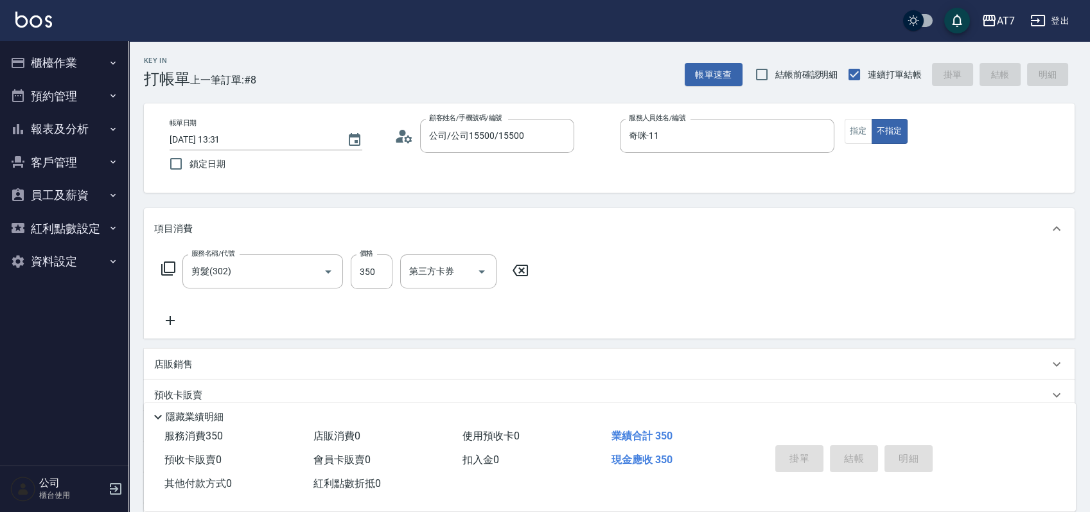
type input "2025/09/20 13:32"
type input "0"
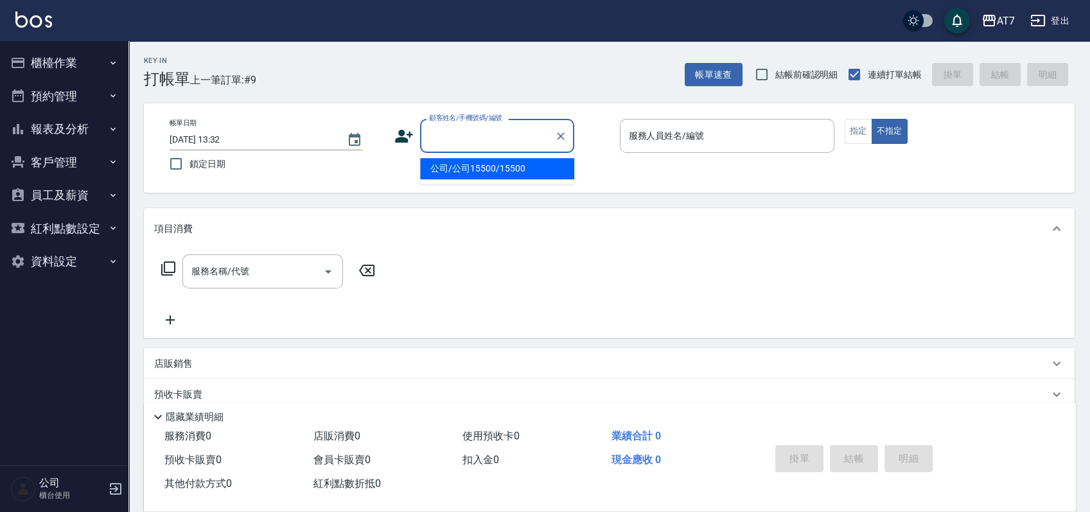
click at [490, 142] on input "顧客姓名/手機號碼/編號" at bounding box center [487, 136] width 123 height 22
type input "07038"
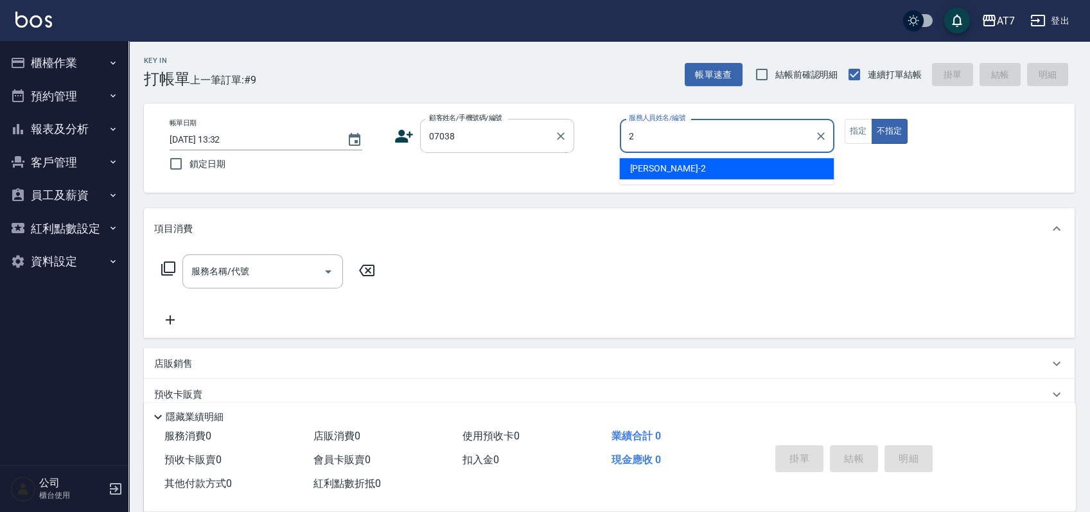
type input "伊蕾-2"
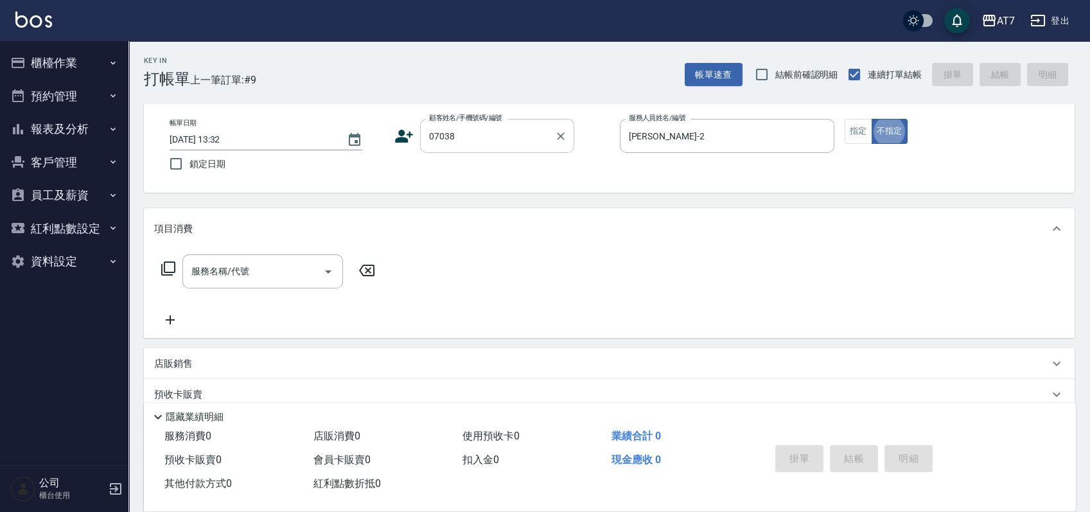
type button "false"
type input "公司/公司07038/07038"
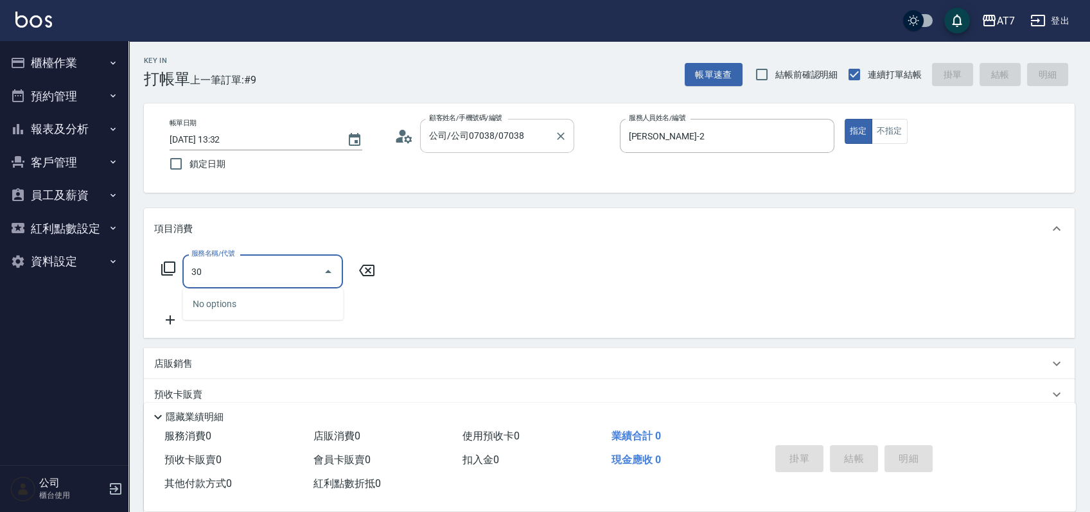
type input "301"
type input "30"
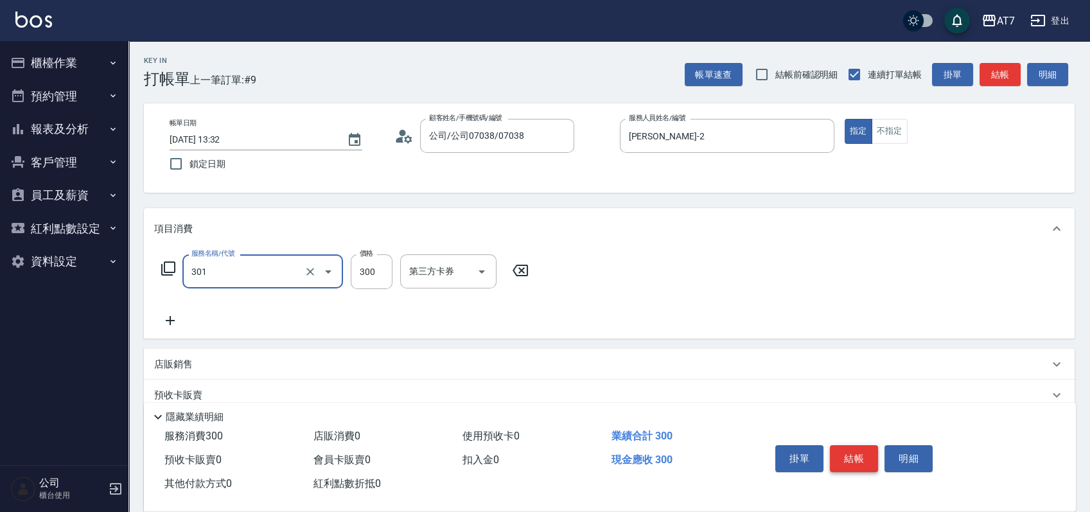
type input "學生剪髮(301)"
click at [867, 462] on button "結帳" at bounding box center [854, 458] width 48 height 27
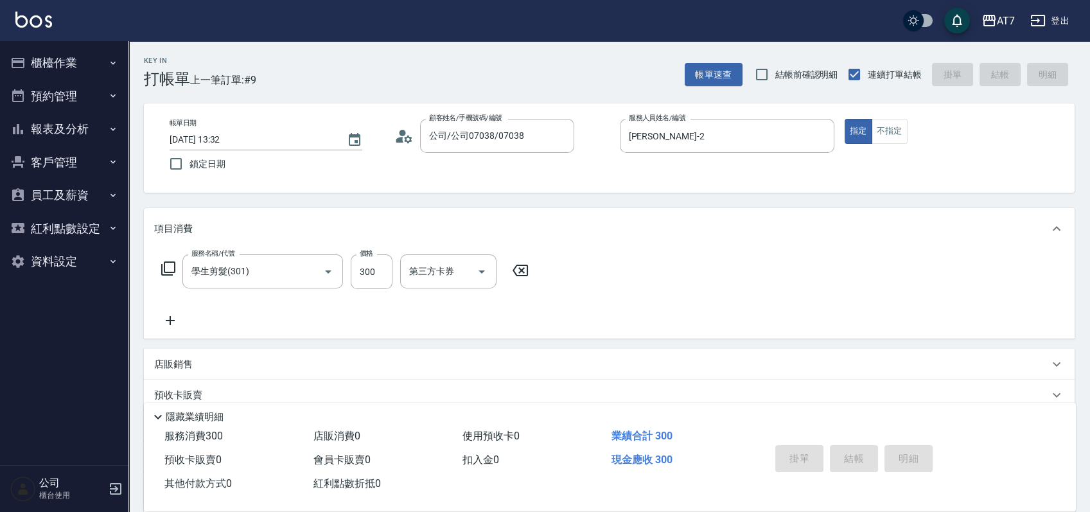
type input "2025/09/20 13:38"
type input "0"
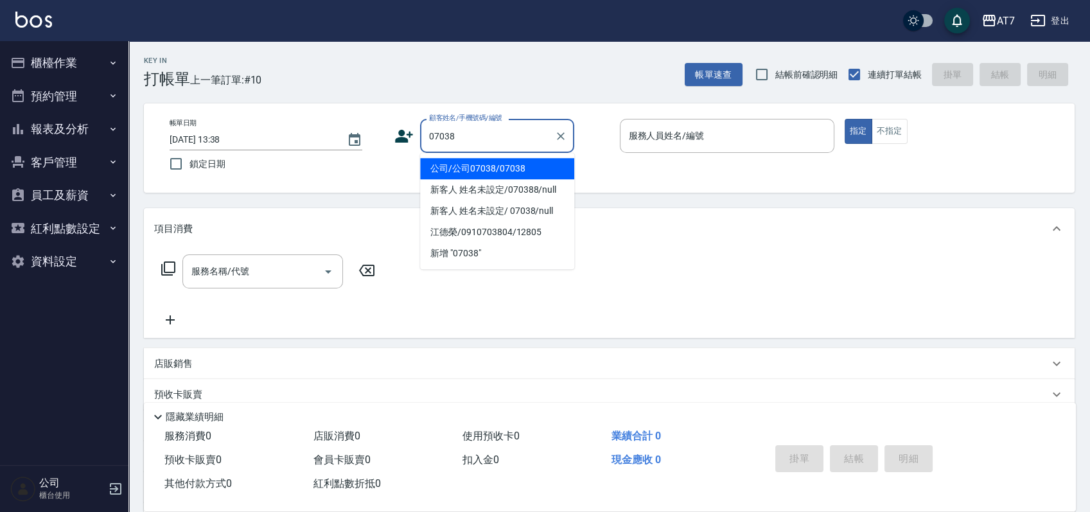
type input "公司/公司07038/07038"
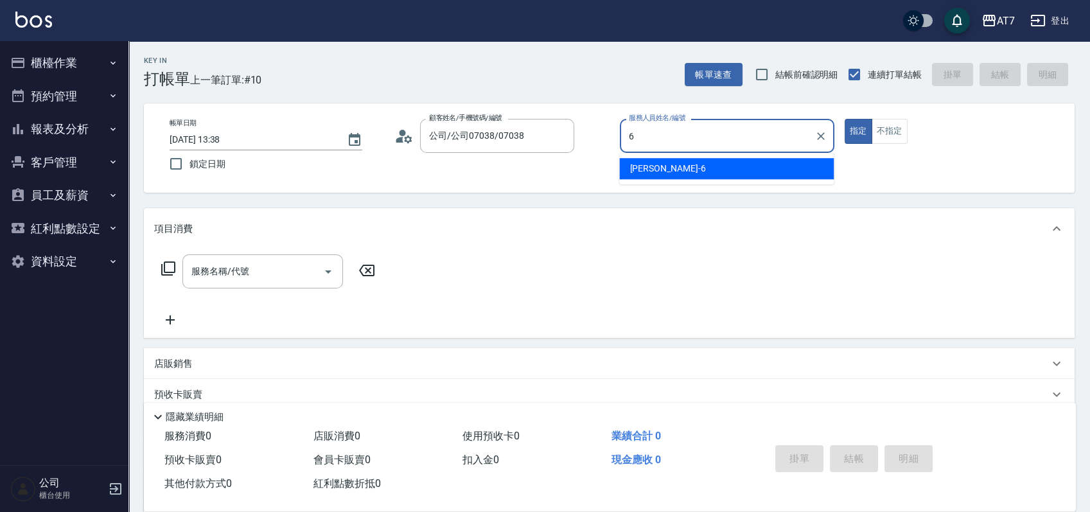
type input "杜莎莎-6"
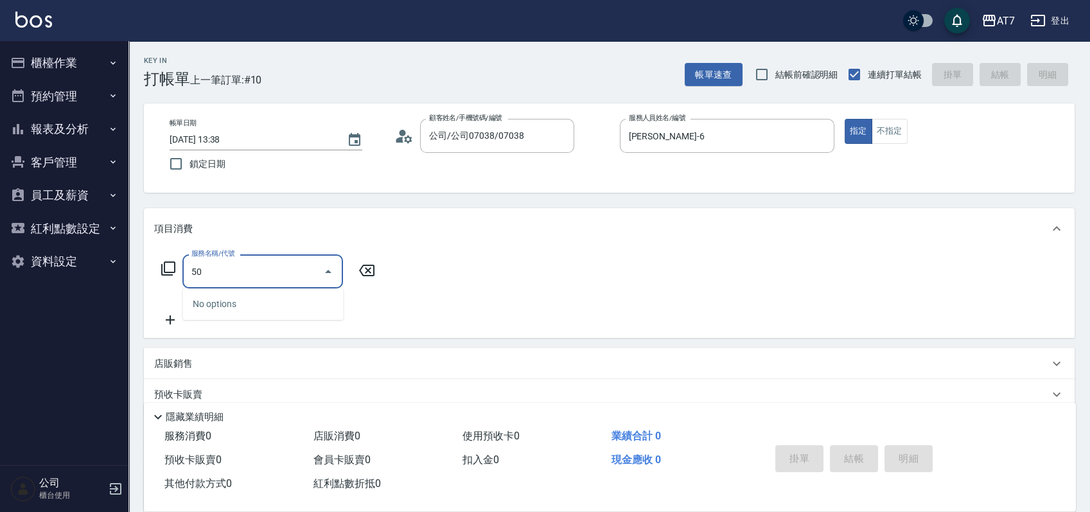
type input "501"
type input "30"
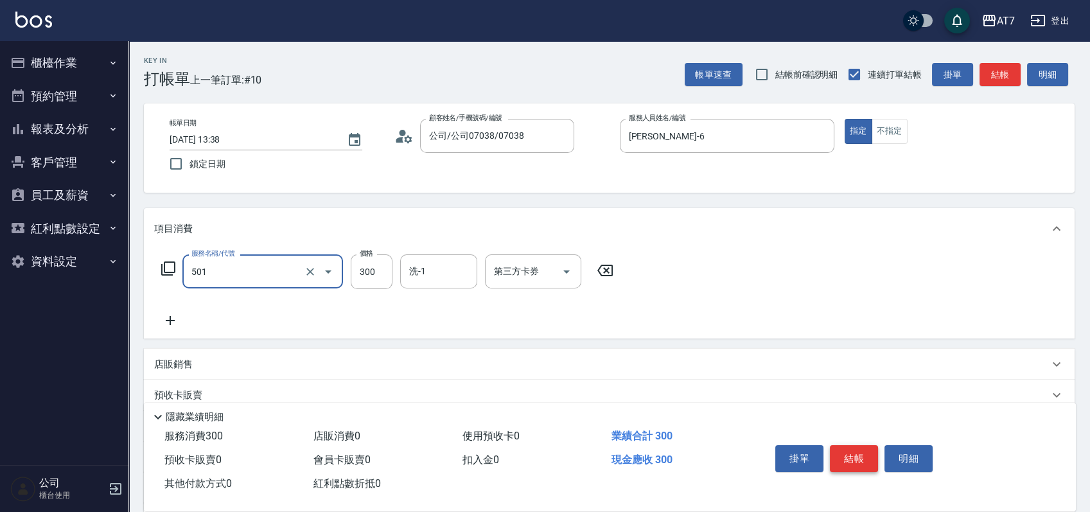
type input "洗髮(互助)(501)"
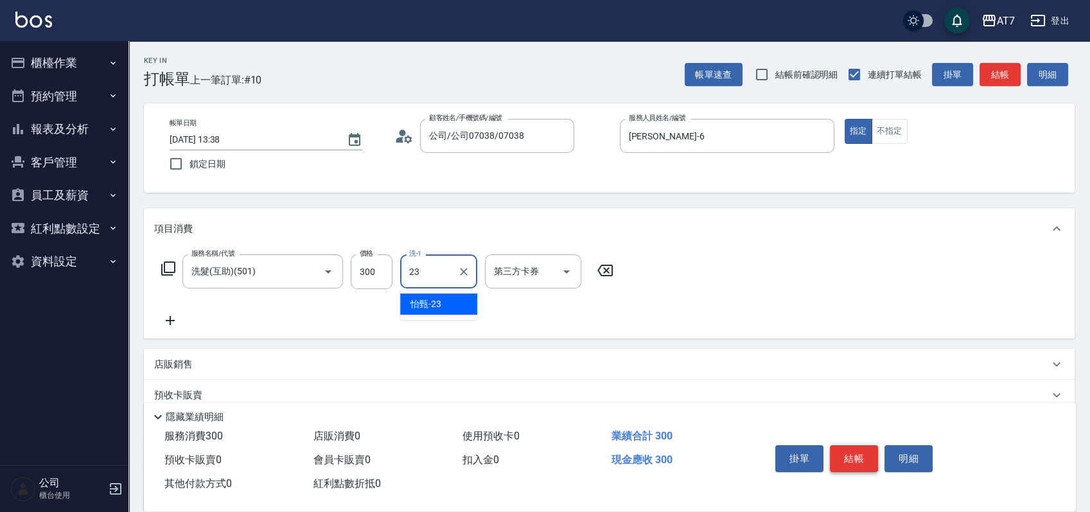
type input "怡甄-23"
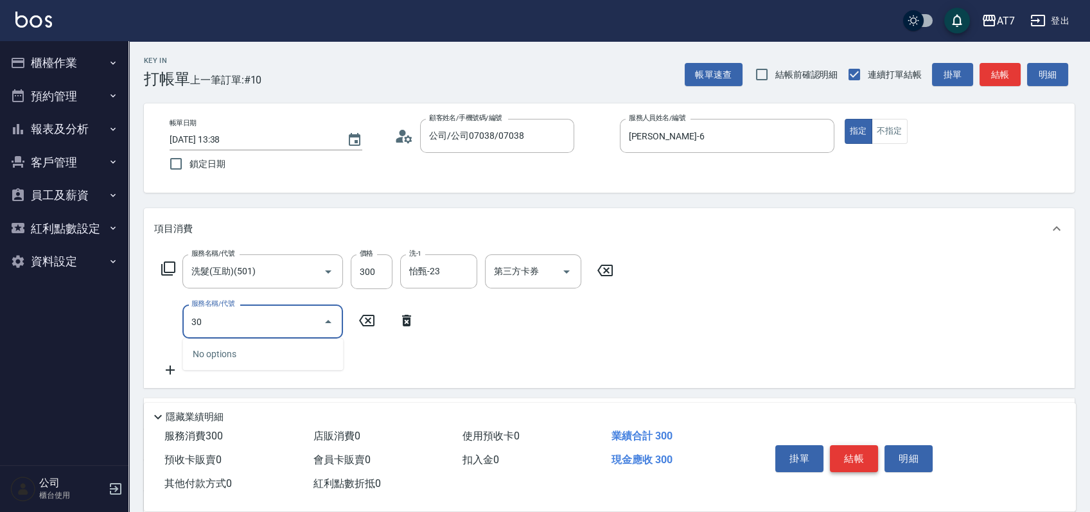
type input "303"
type input "70"
type input "A級剪髮(303)"
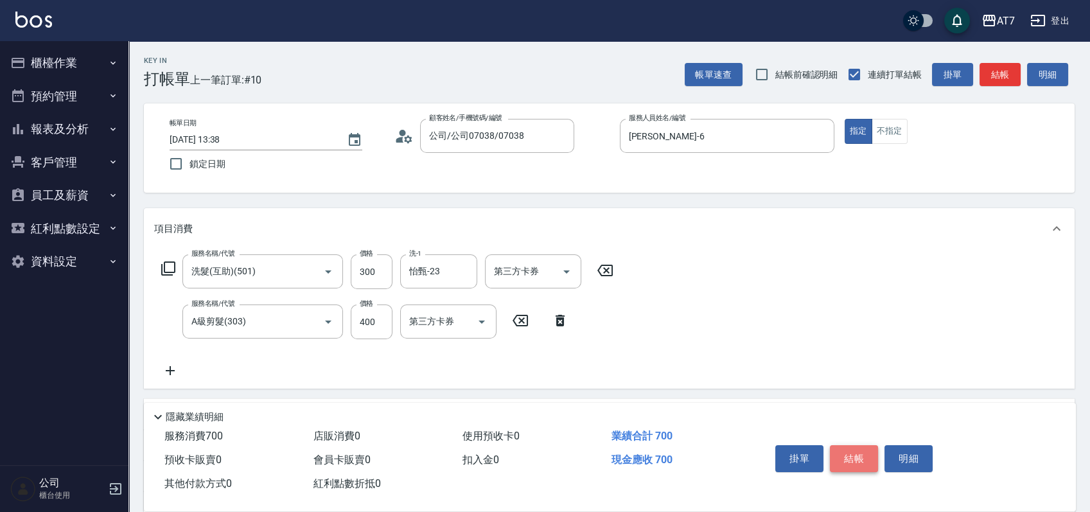
click at [867, 462] on button "結帳" at bounding box center [854, 458] width 48 height 27
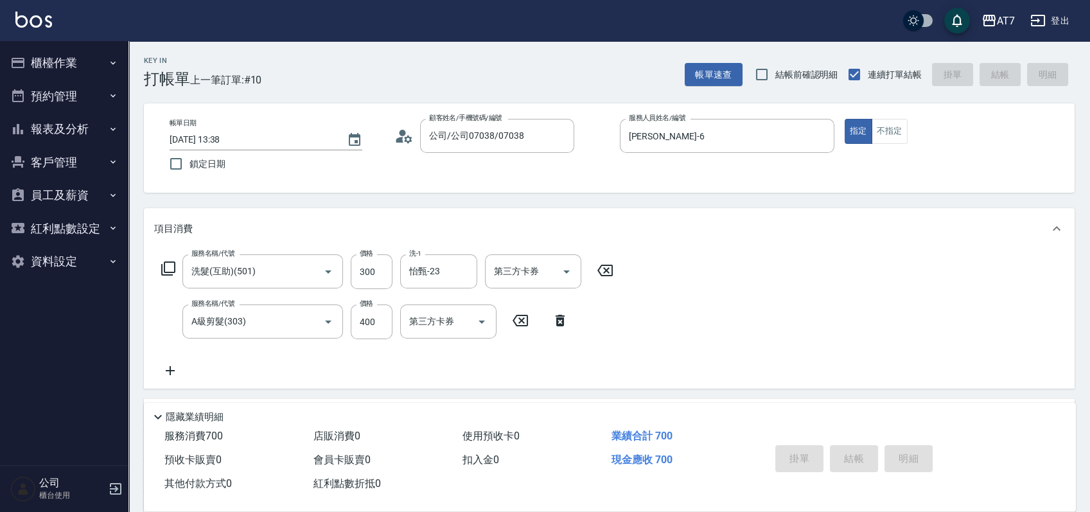
type input "2025/09/20 13:39"
type input "0"
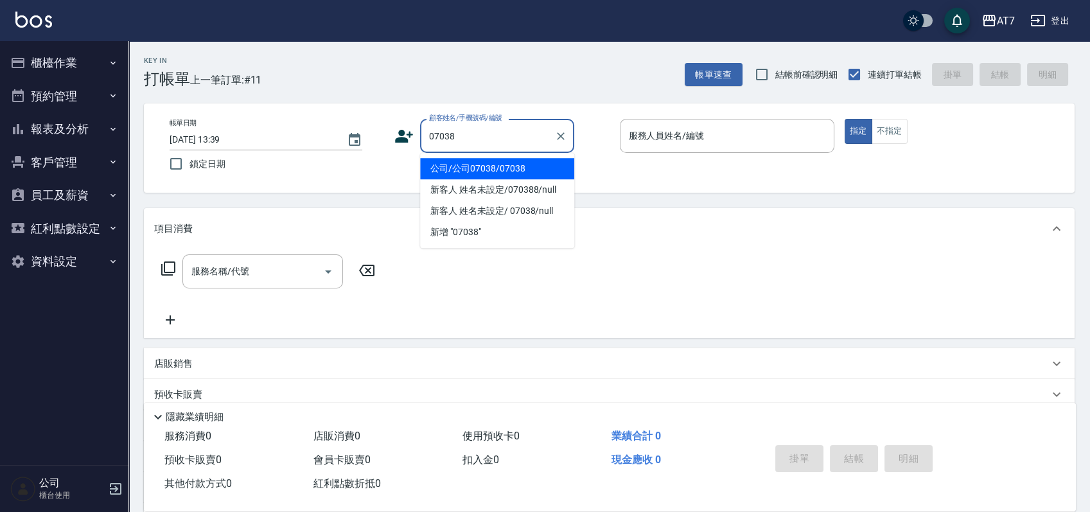
type input "公司/公司07038/07038"
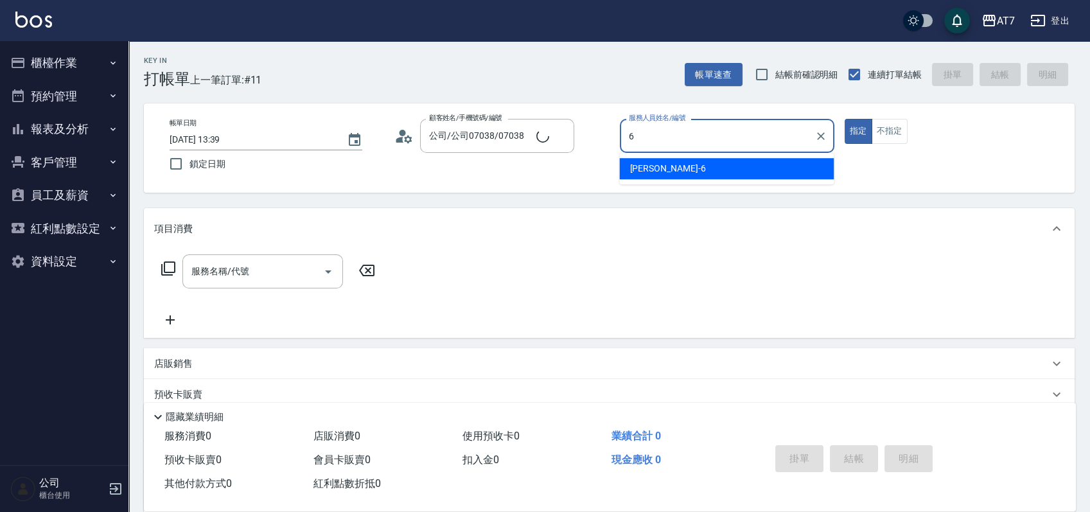
type input "杜莎莎-6"
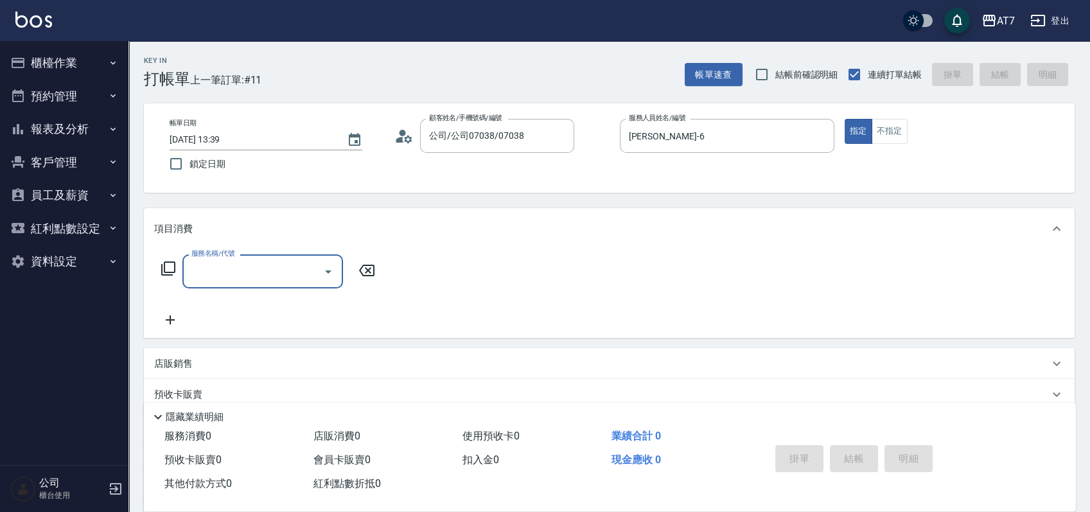
click at [221, 272] on input "服務名稱/代號" at bounding box center [253, 271] width 130 height 22
type input "501"
type input "30"
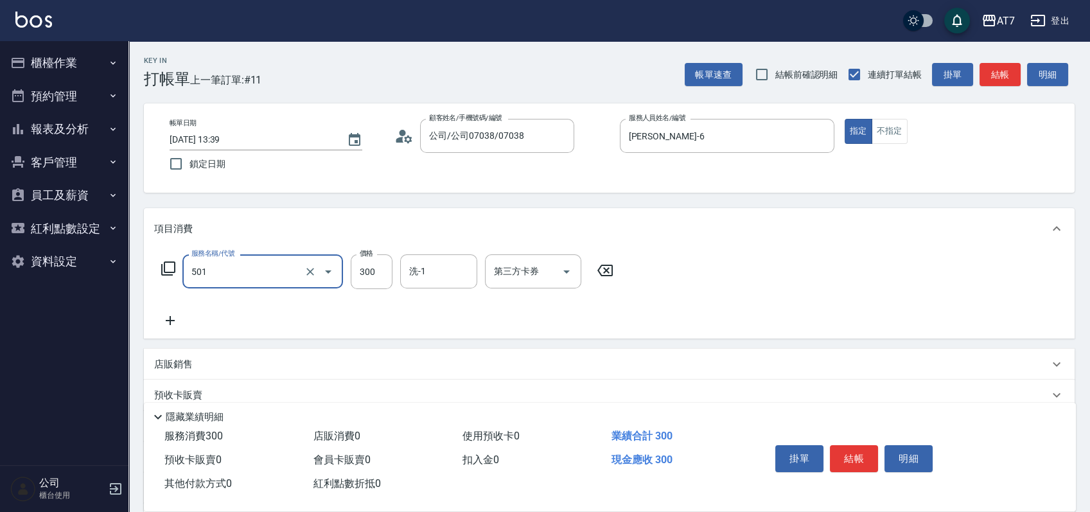
type input "洗髮(互助)(501)"
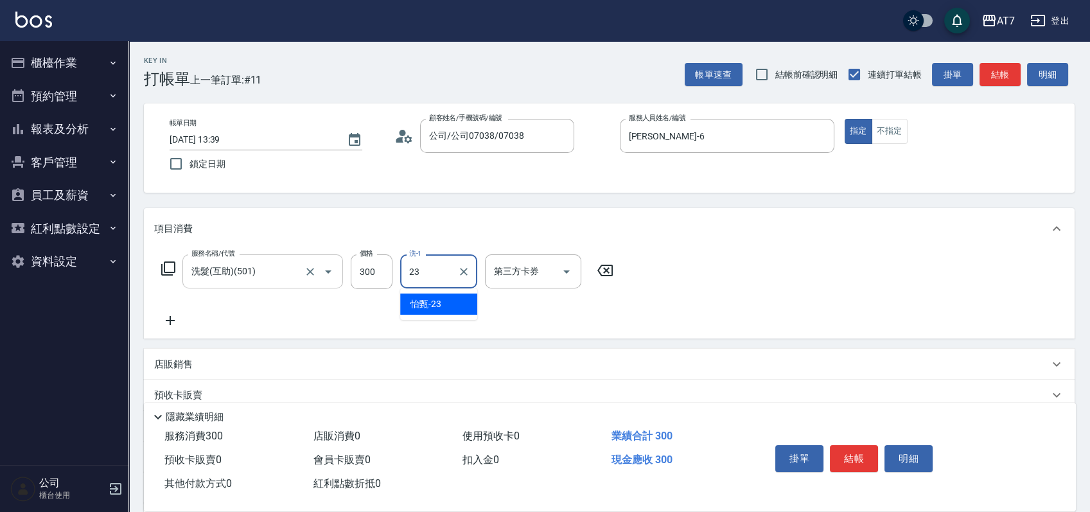
type input "怡甄-23"
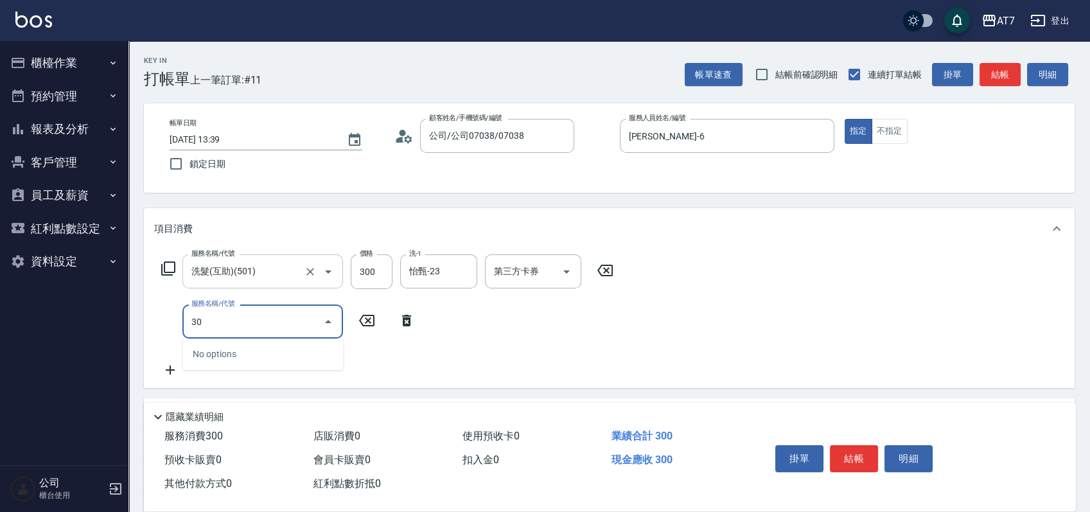
type input "300"
type input "40"
type input "剪瀏海(300)"
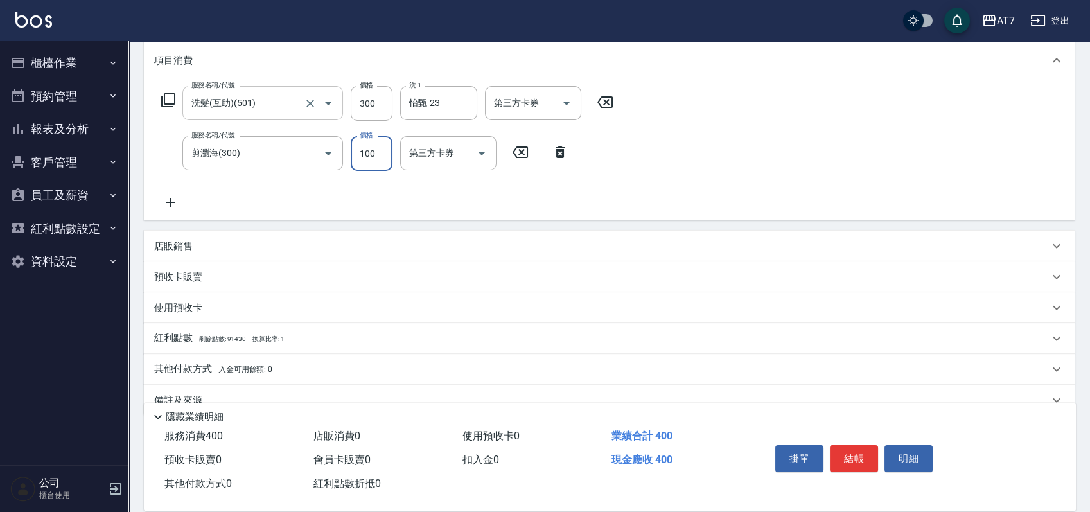
scroll to position [171, 0]
click at [188, 243] on p "店販銷售" at bounding box center [173, 243] width 39 height 13
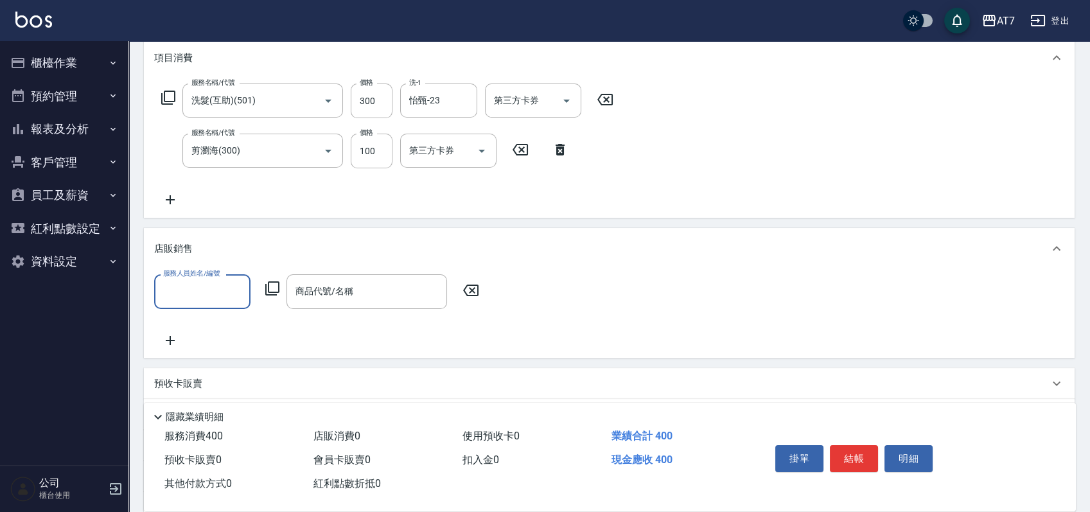
scroll to position [0, 0]
type input "杜莎莎-6"
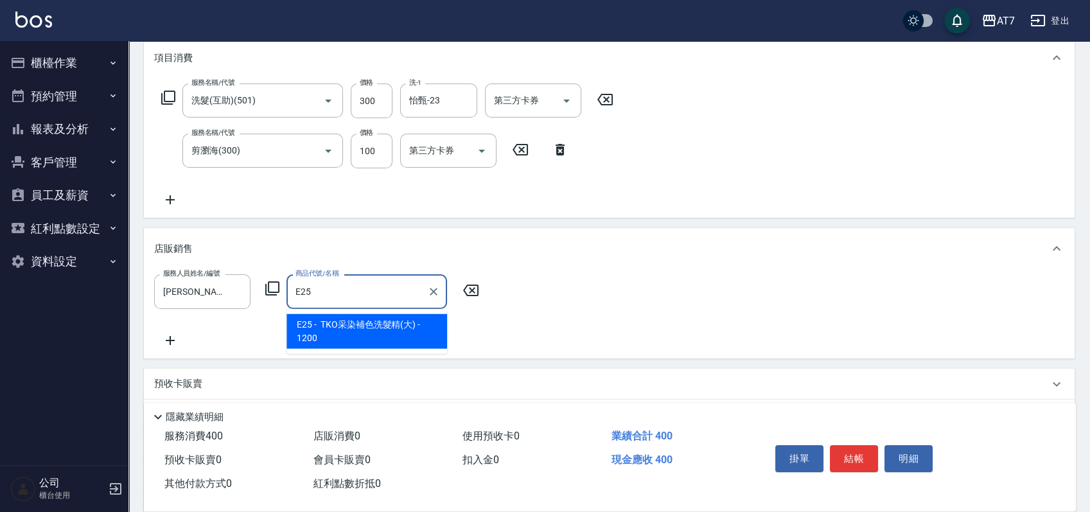
type input "TKO采染補色洗髮精(大)"
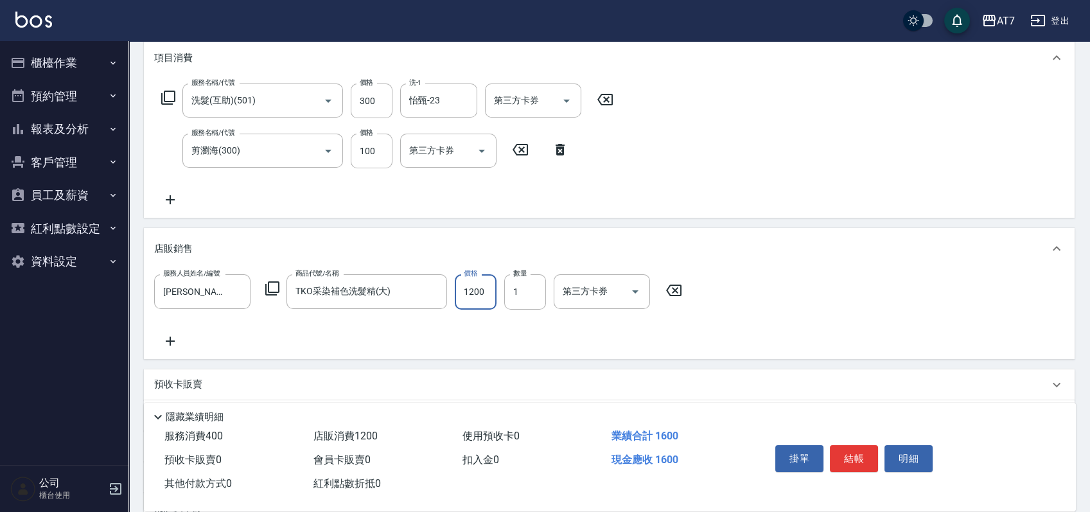
type input "160"
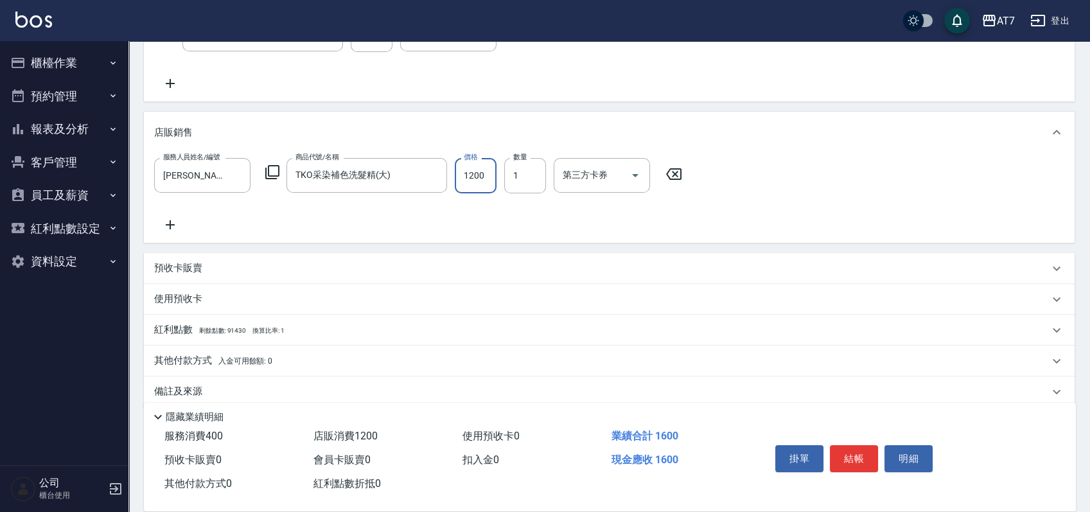
scroll to position [303, 0]
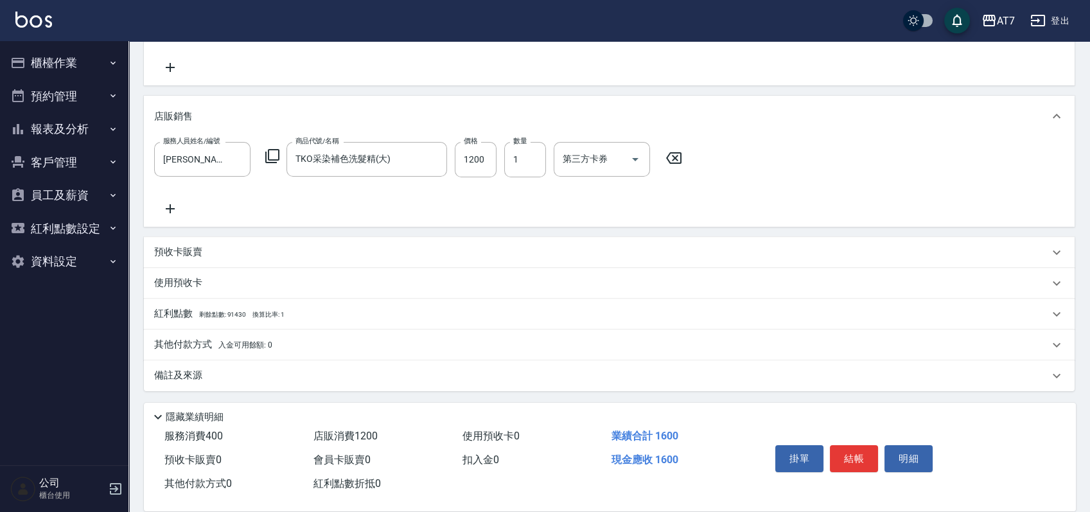
click at [190, 347] on p "其他付款方式 入金可用餘額: 0" at bounding box center [213, 345] width 118 height 14
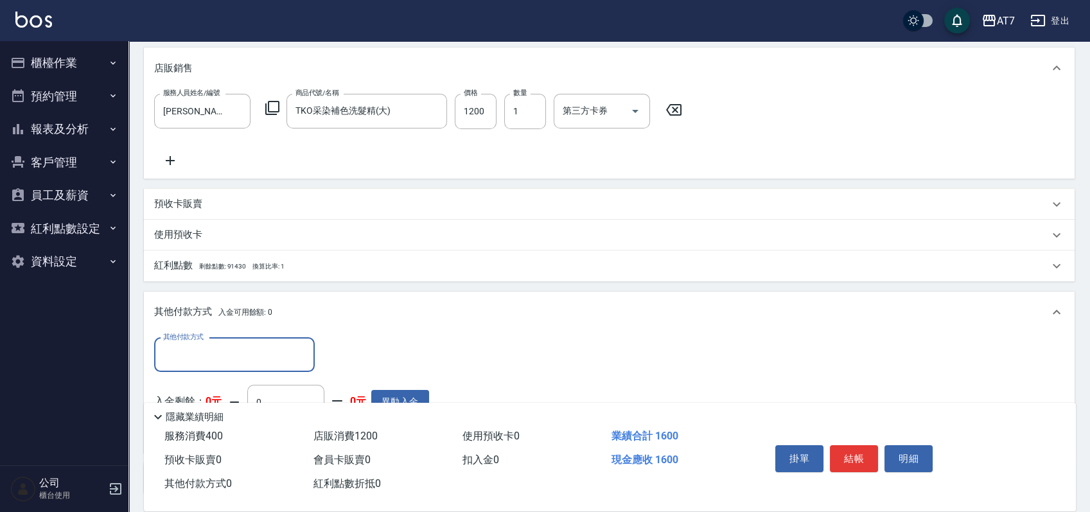
scroll to position [389, 0]
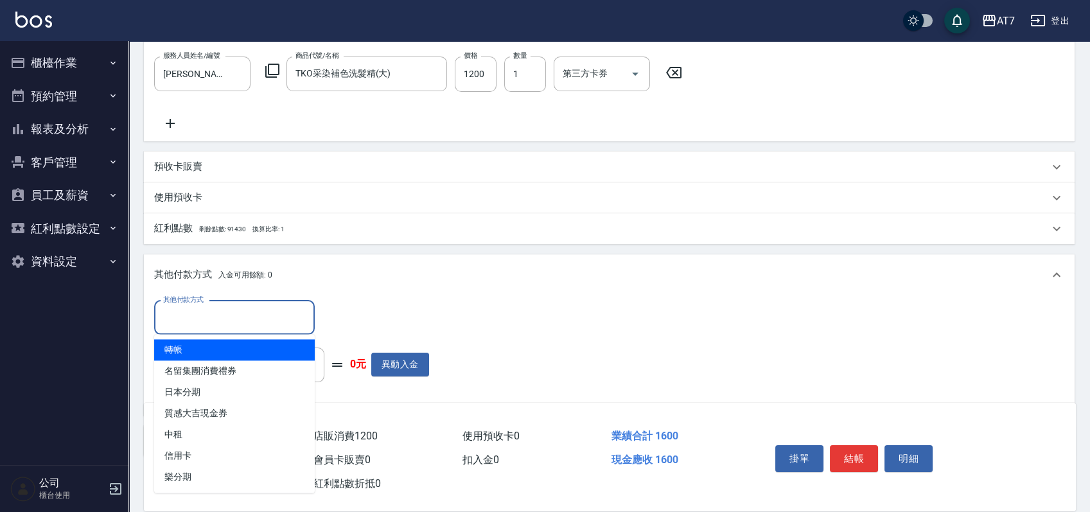
click at [222, 322] on input "其他付款方式" at bounding box center [234, 317] width 149 height 22
click at [219, 347] on span "轉帳" at bounding box center [234, 349] width 161 height 21
type input "轉帳"
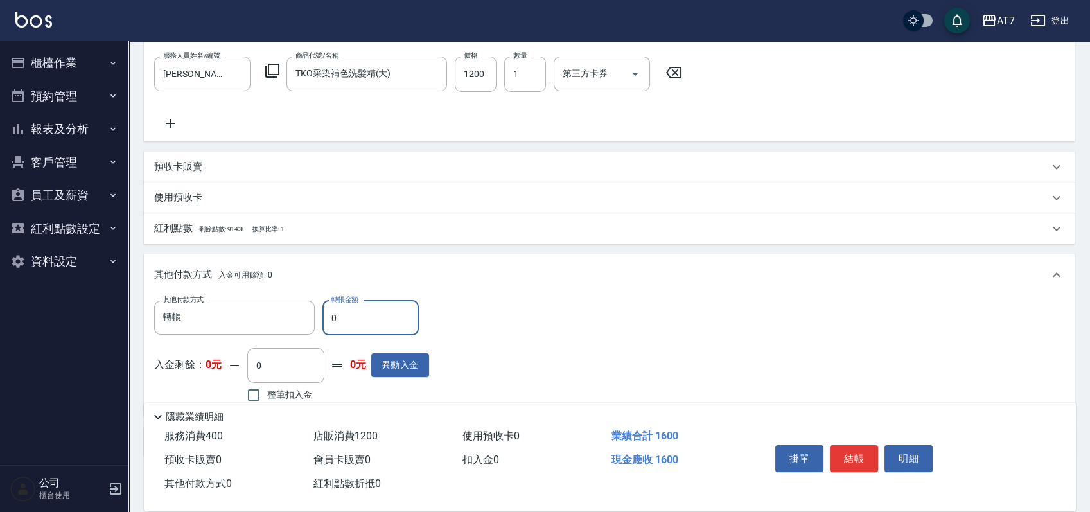
type input "10"
type input "140"
type input "1600"
type input "0"
type input "1600"
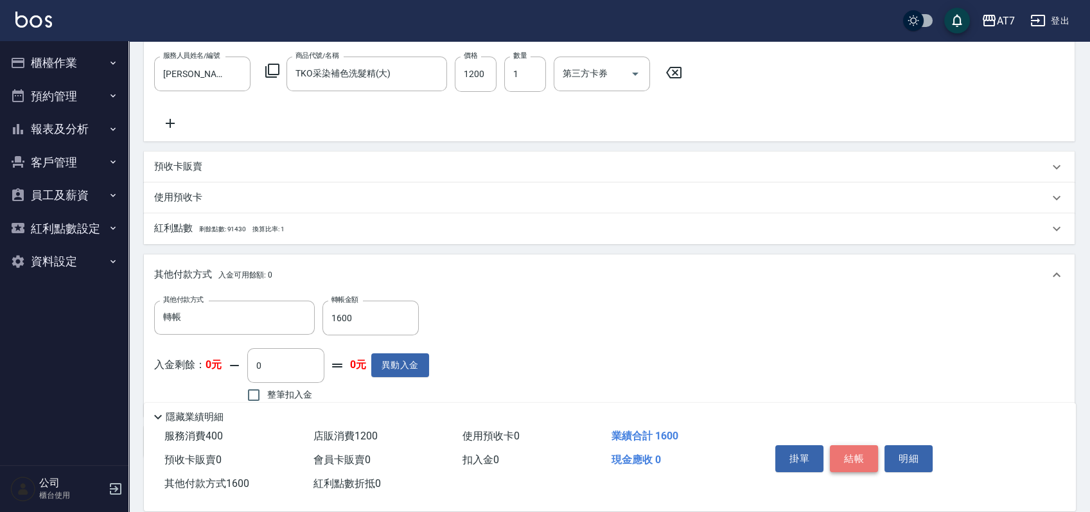
click at [856, 459] on button "結帳" at bounding box center [854, 458] width 48 height 27
type input "2025/09/20 13:40"
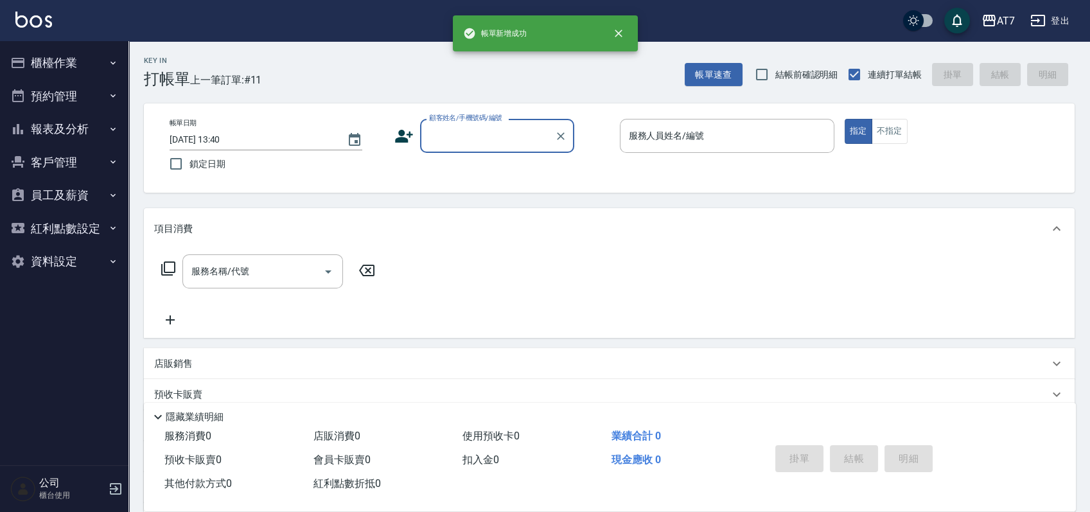
scroll to position [0, 0]
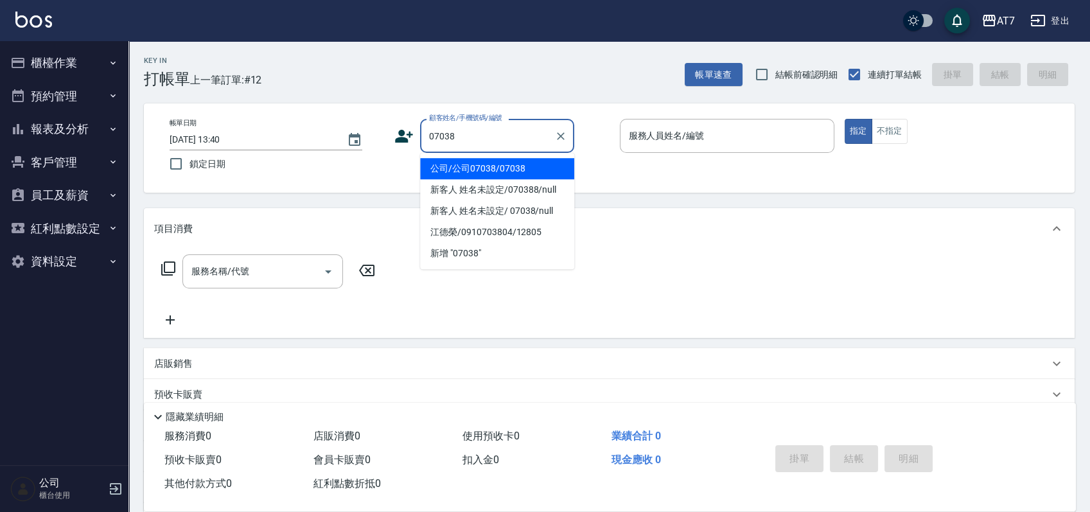
type input "公司/公司07038/07038"
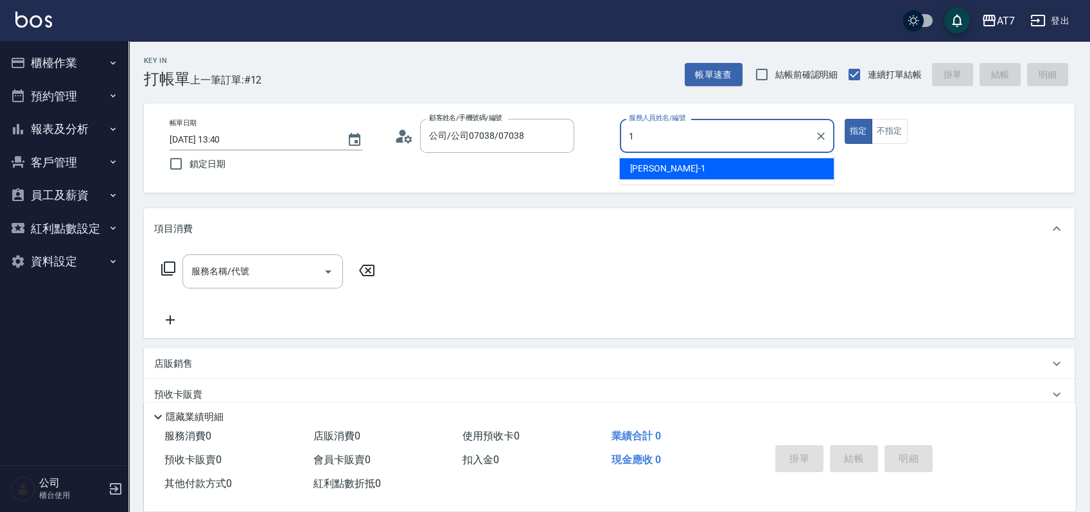
type input "米雪兒-1"
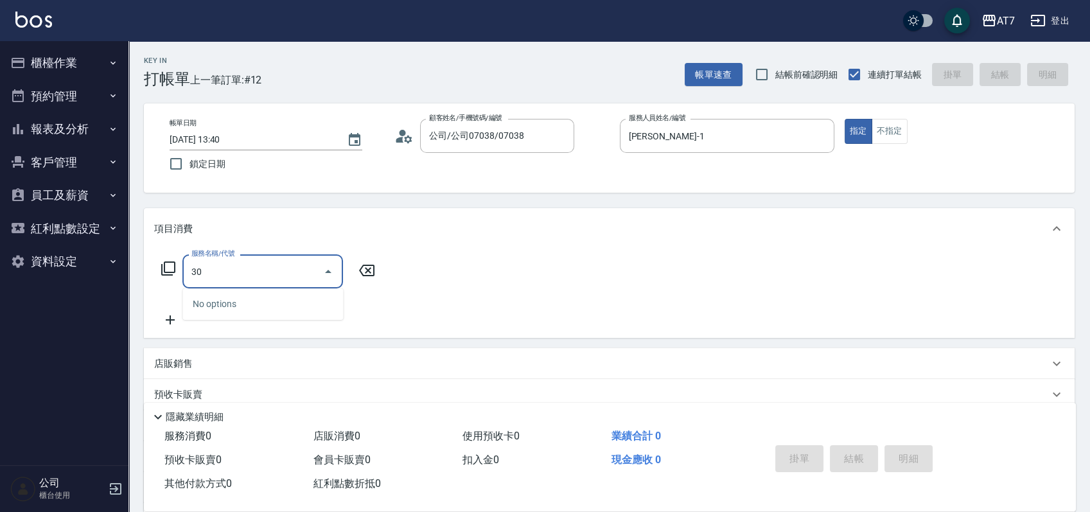
type input "301"
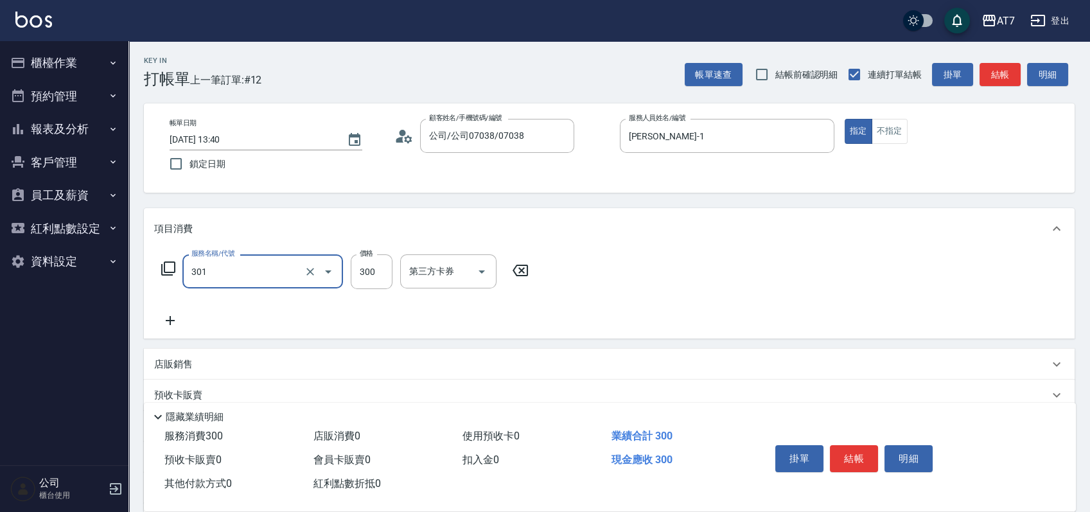
type input "30"
type input "學生剪髮(301)"
click at [853, 455] on button "結帳" at bounding box center [854, 458] width 48 height 27
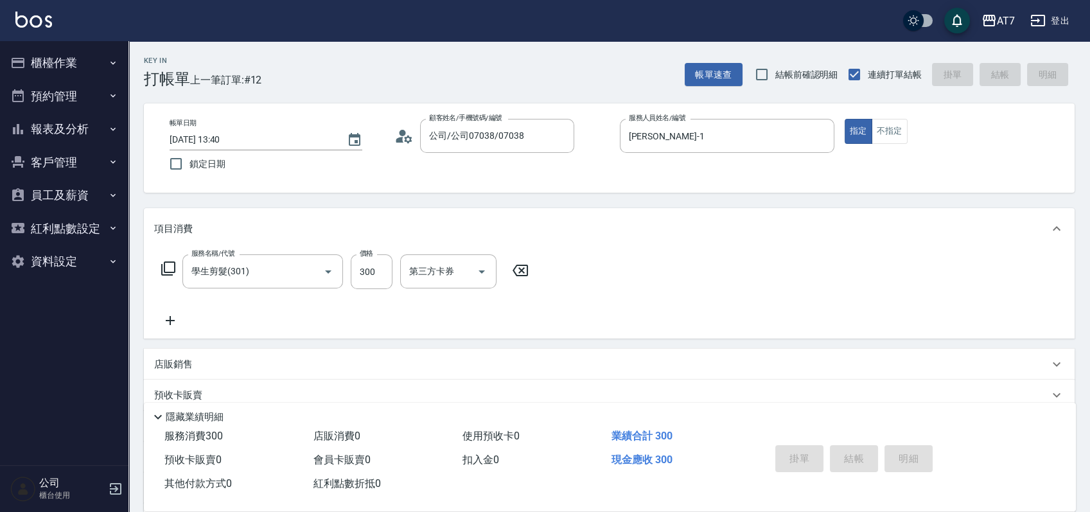
type input "2025/09/20 13:59"
type input "0"
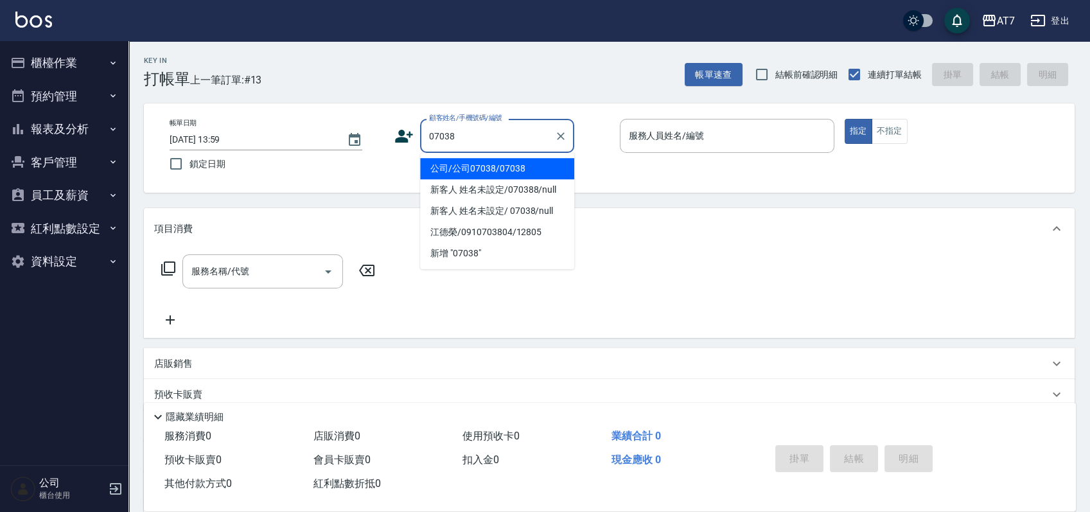
type input "公司/公司07038/07038"
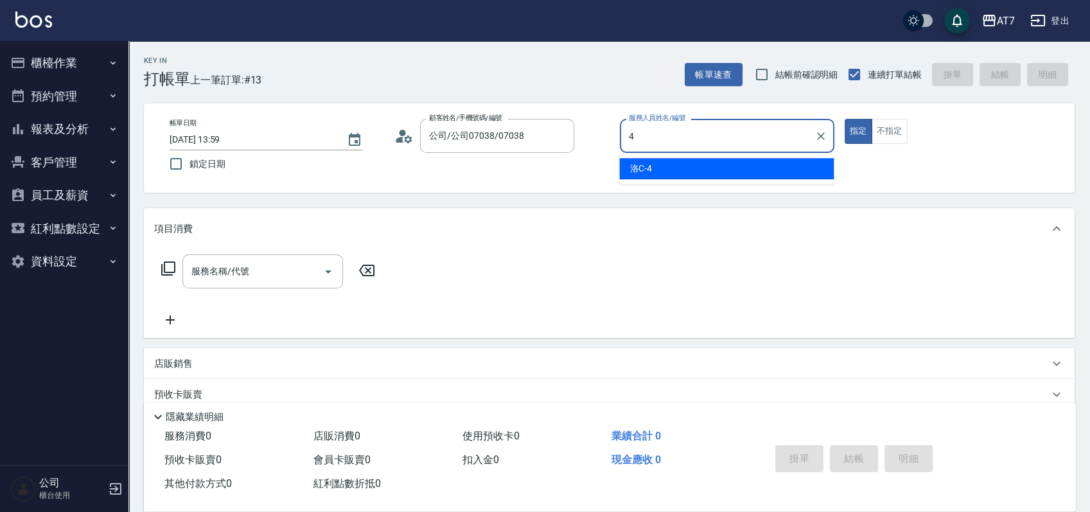
type input "洛C-4"
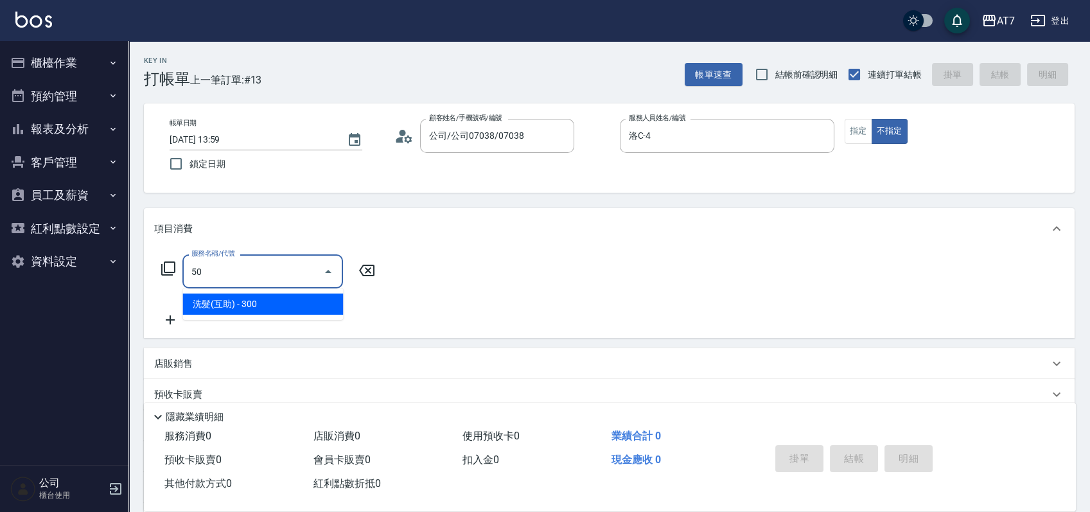
type input "501"
type input "30"
type input "洗髮(互助)(501)"
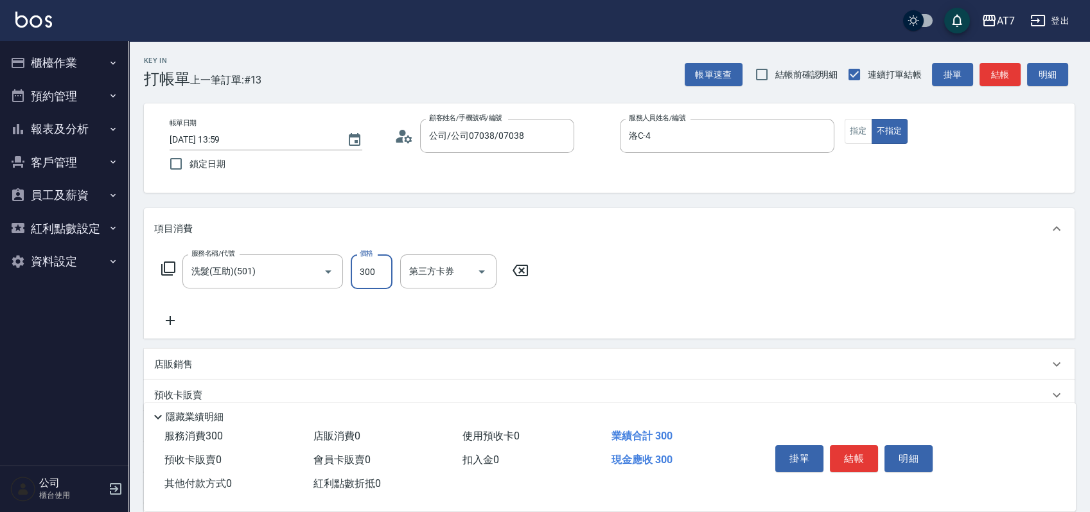
type input "2"
type input "0"
type input "250"
type input "20"
type input "250"
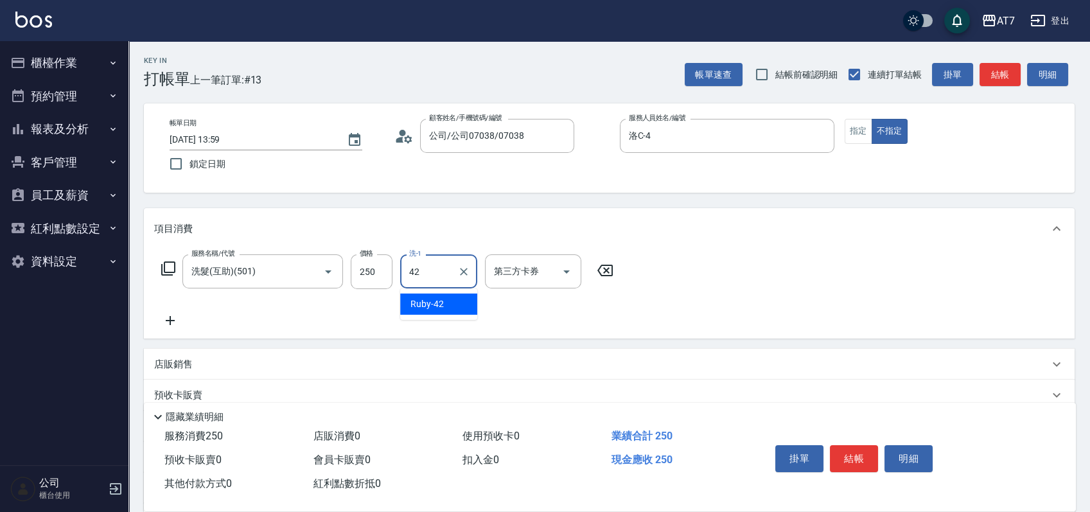
type input "Ruby-42"
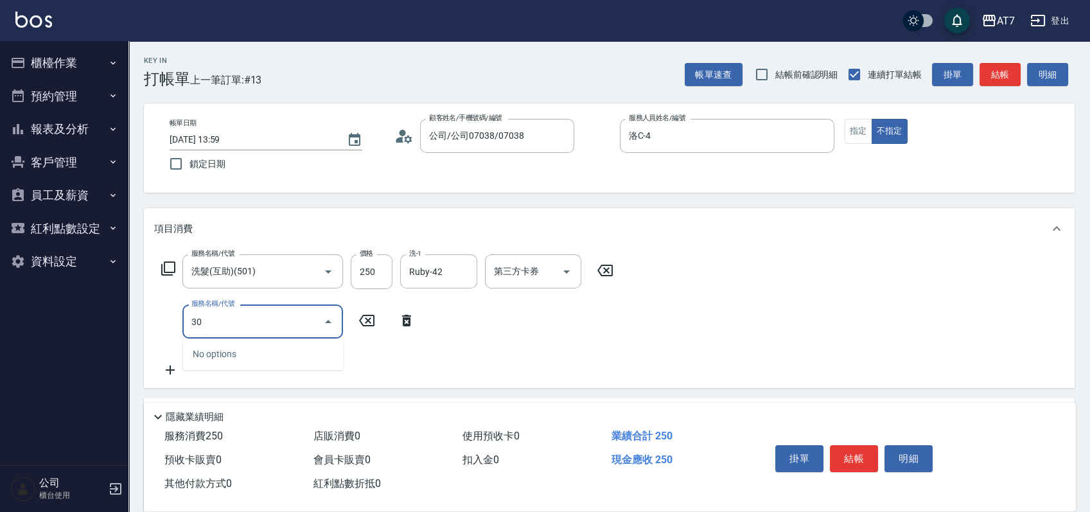
type input "302"
type input "60"
type input "剪髮(302)"
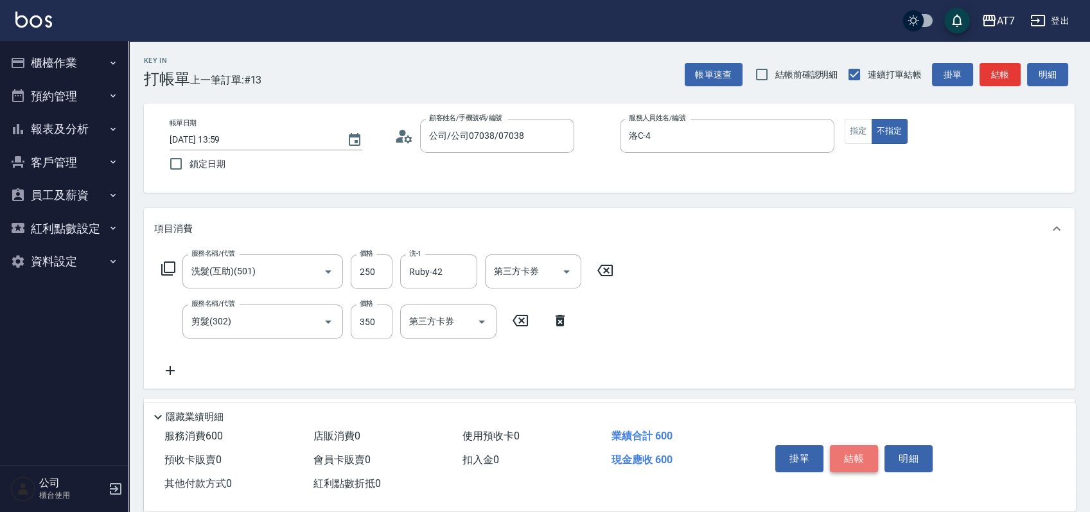
click at [850, 450] on button "結帳" at bounding box center [854, 458] width 48 height 27
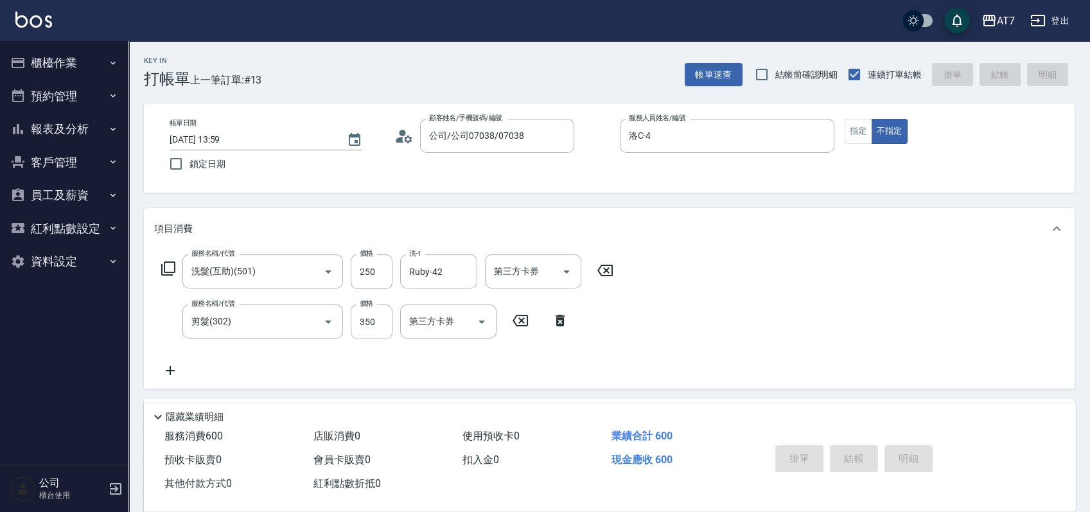
type input "2025/09/20 14:09"
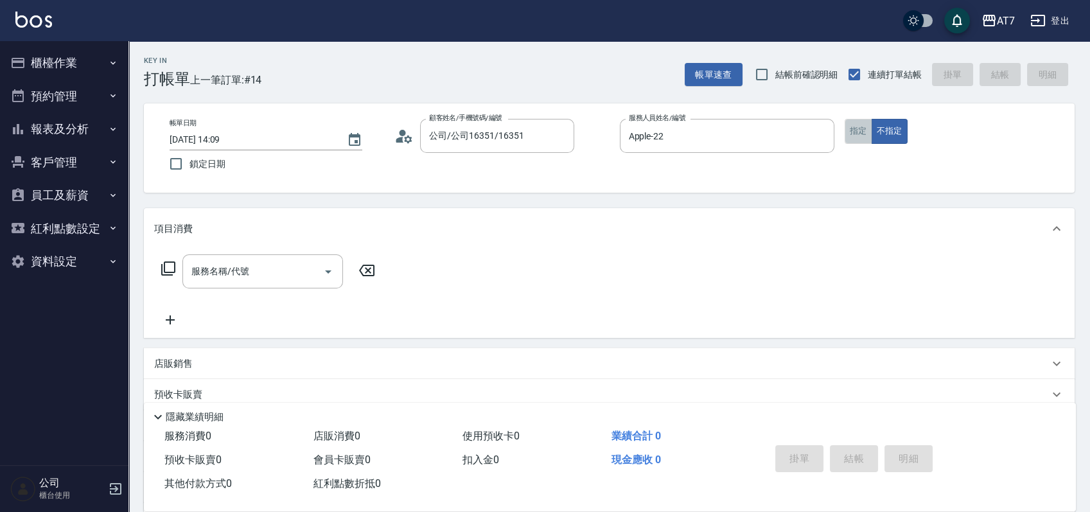
click at [853, 134] on button "指定" at bounding box center [859, 131] width 28 height 25
click at [210, 268] on div "服務名稱/代號 服務名稱/代號" at bounding box center [262, 271] width 161 height 34
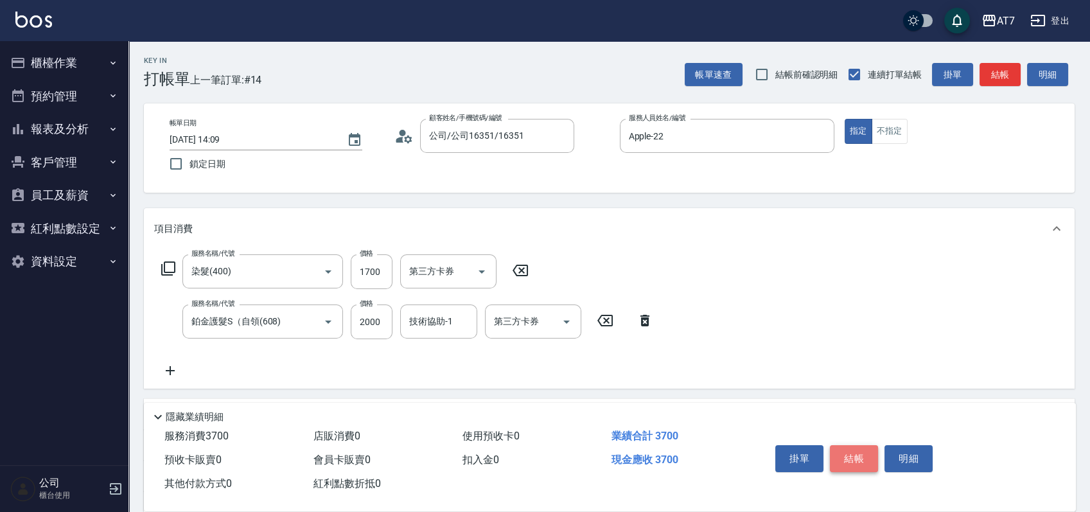
click at [865, 460] on button "結帳" at bounding box center [854, 458] width 48 height 27
click at [858, 447] on button "結帳" at bounding box center [854, 458] width 48 height 27
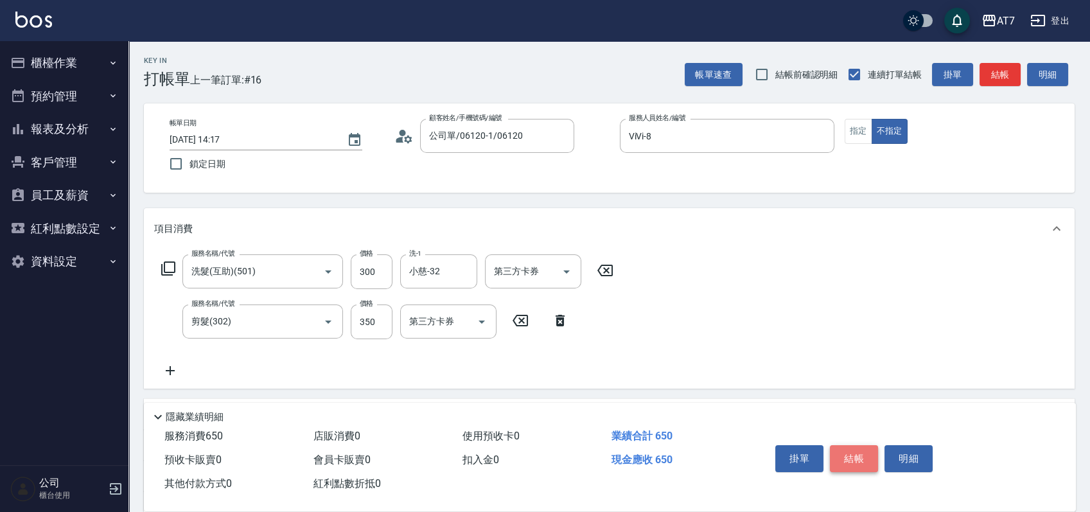
click at [856, 462] on button "結帳" at bounding box center [854, 458] width 48 height 27
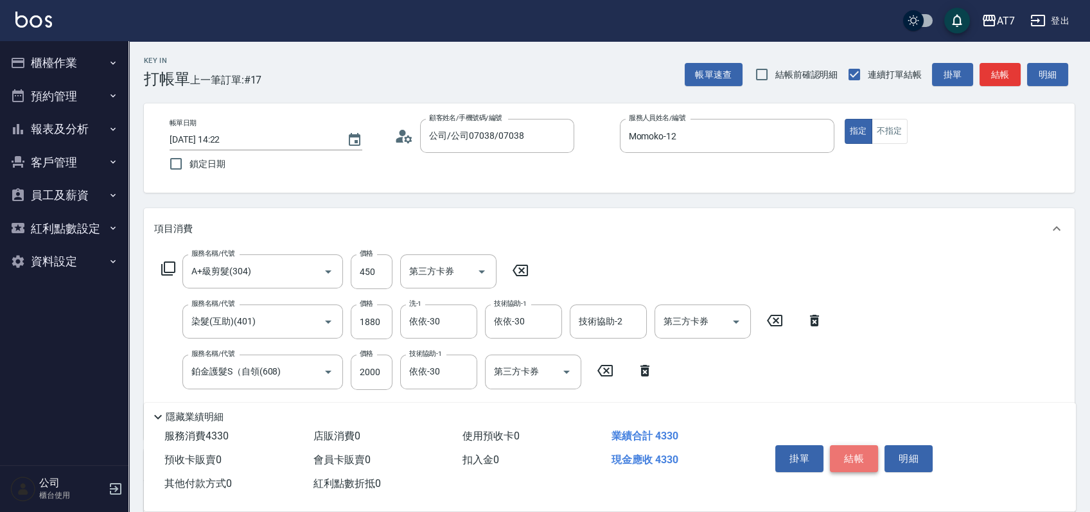
click at [843, 458] on button "結帳" at bounding box center [854, 458] width 48 height 27
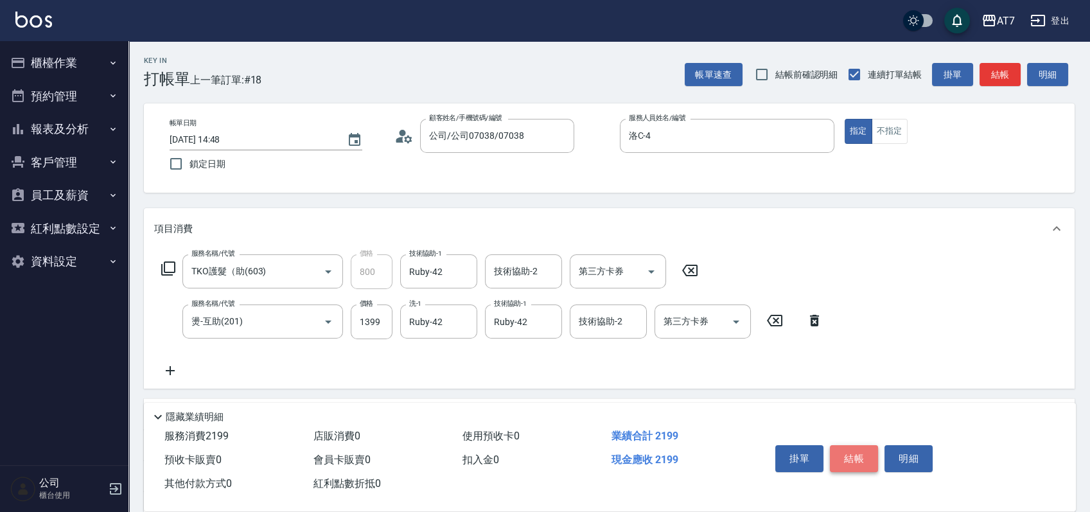
click at [864, 451] on button "結帳" at bounding box center [854, 458] width 48 height 27
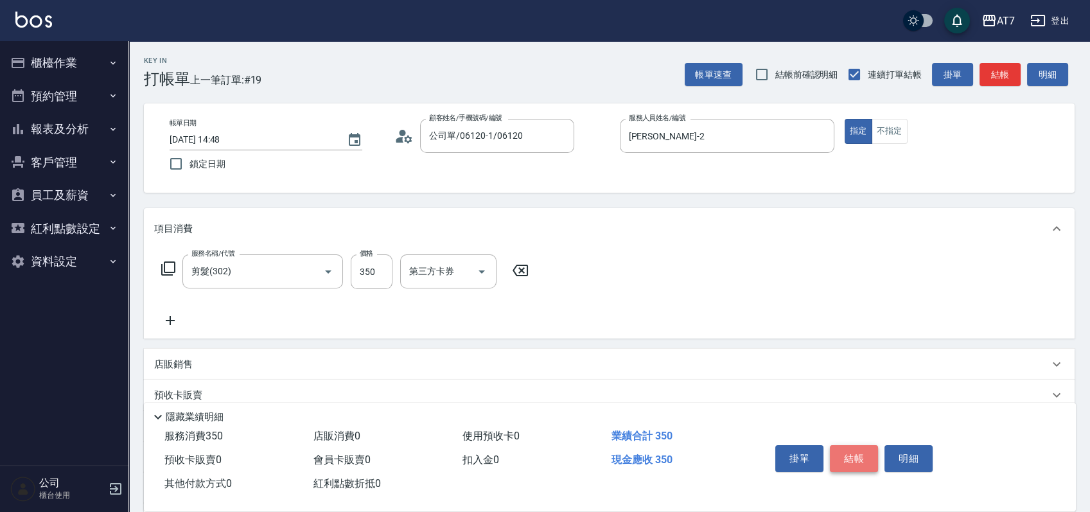
click at [846, 455] on button "結帳" at bounding box center [854, 458] width 48 height 27
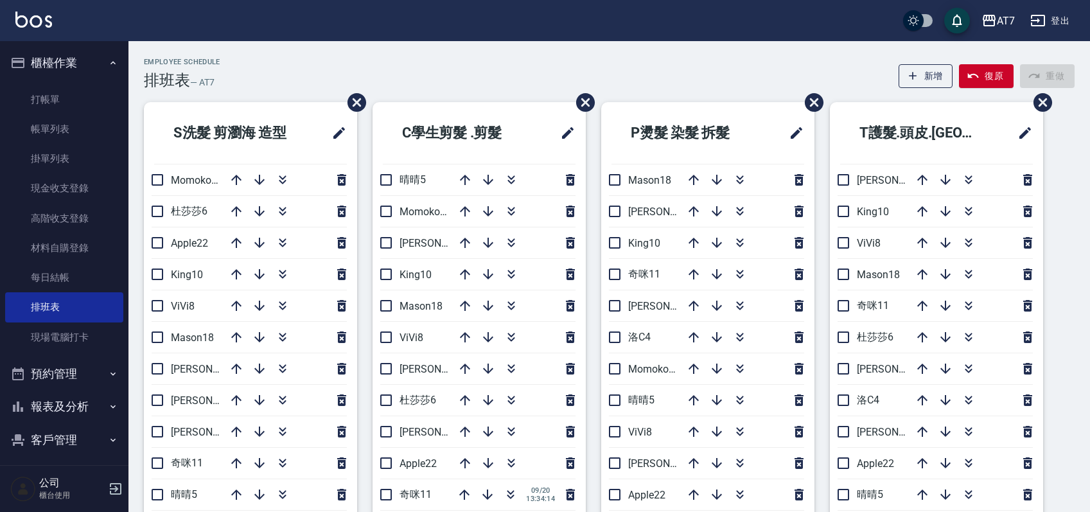
scroll to position [85, 0]
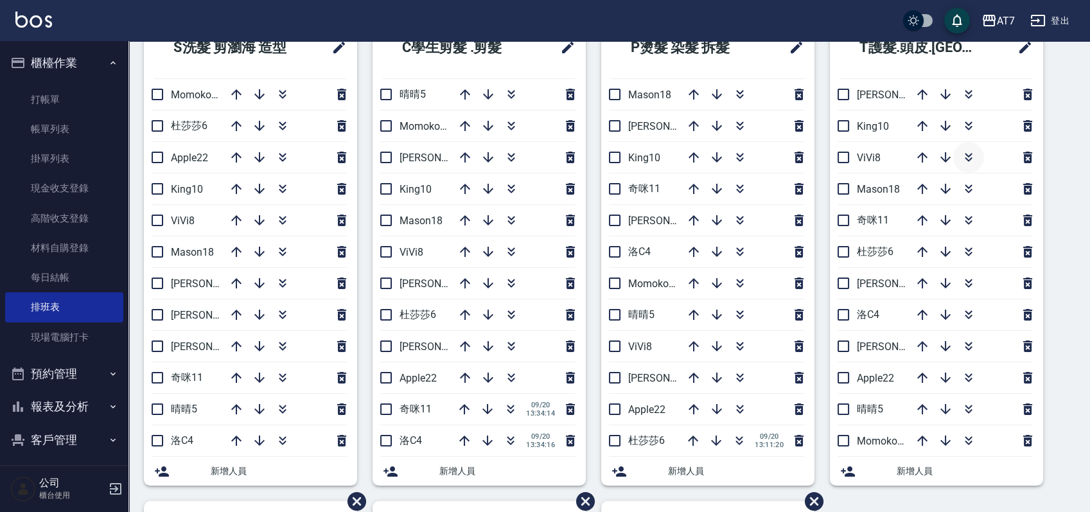
click at [970, 161] on icon "button" at bounding box center [968, 157] width 15 height 15
click at [1053, 324] on div "S洗髮 剪瀏海 造型 Momoko12 [PERSON_NAME]6 Apple22 King10 ViVi8 Mason18 [PERSON_NAME]9 …" at bounding box center [601, 501] width 946 height 969
